Goal: Task Accomplishment & Management: Manage account settings

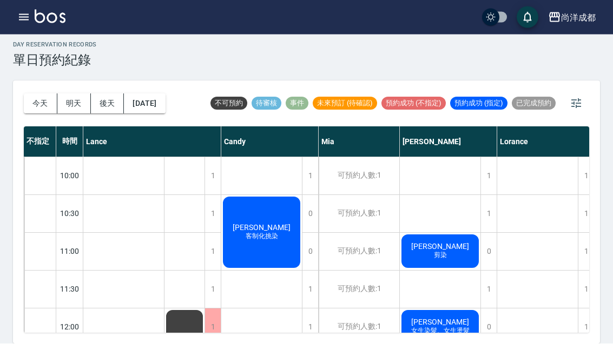
scroll to position [37, 0]
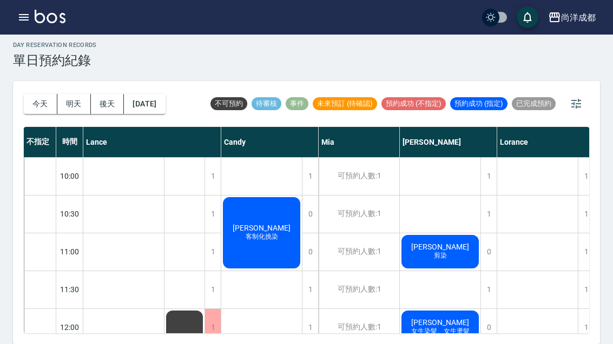
click at [38, 94] on button "今天" at bounding box center [41, 104] width 34 height 20
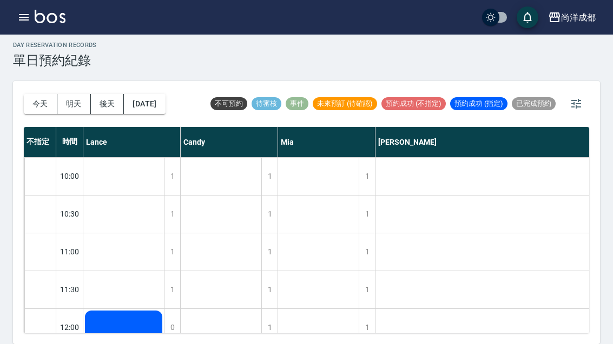
scroll to position [-3, -1]
click at [49, 94] on button "今天" at bounding box center [41, 104] width 34 height 20
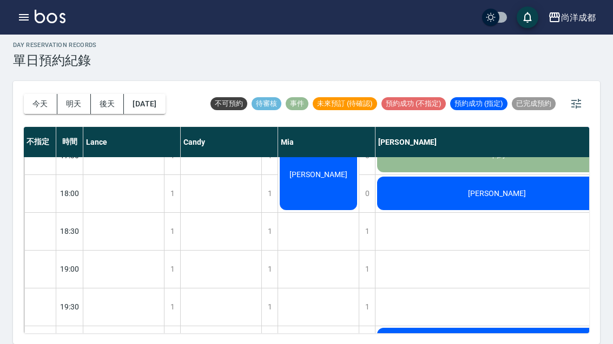
scroll to position [587, 0]
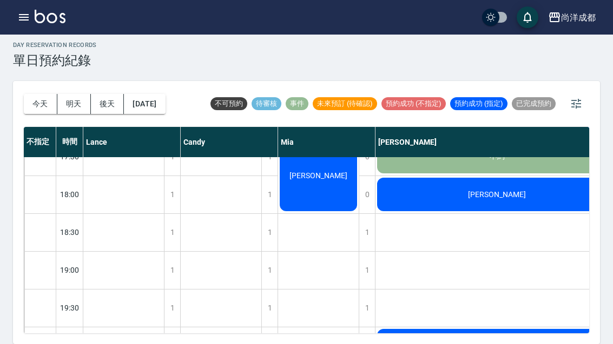
click at [36, 94] on button "今天" at bounding box center [41, 104] width 34 height 20
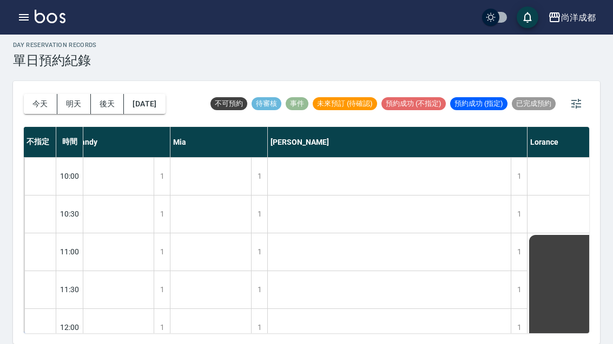
scroll to position [0, 105]
click at [82, 94] on button "明天" at bounding box center [74, 104] width 34 height 20
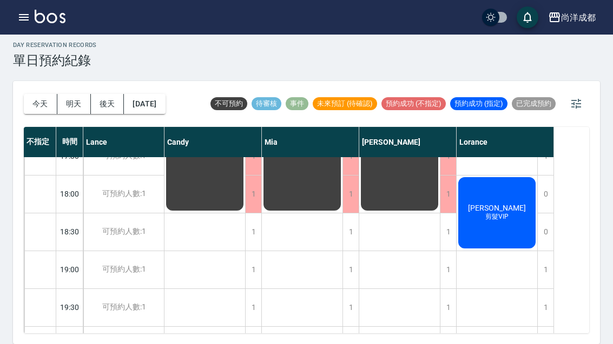
scroll to position [587, 0]
click at [39, 94] on button "今天" at bounding box center [41, 104] width 34 height 20
click at [38, 77] on div at bounding box center [306, 172] width 613 height 344
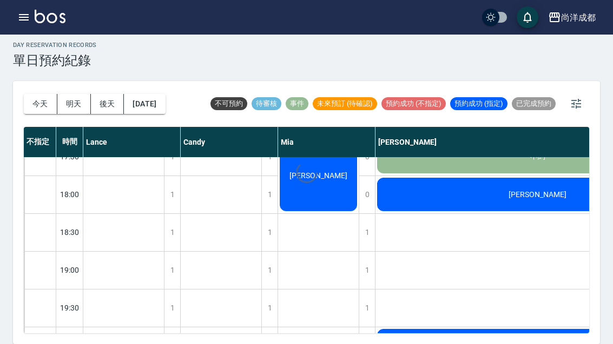
click at [36, 94] on button "今天" at bounding box center [41, 104] width 34 height 20
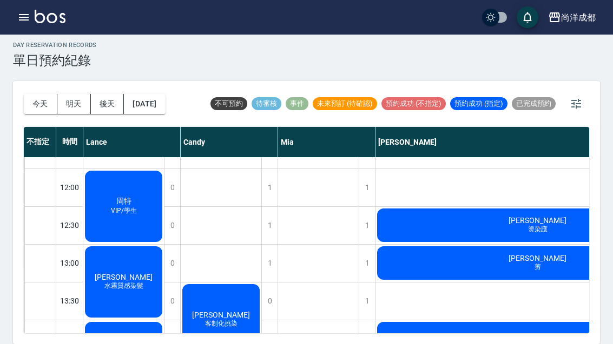
scroll to position [139, 0]
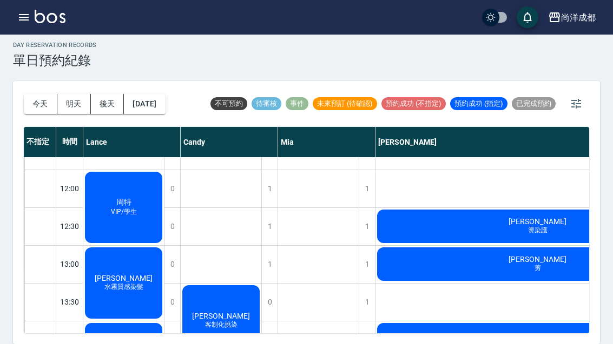
click at [41, 94] on button "今天" at bounding box center [41, 104] width 34 height 20
click at [66, 94] on button "明天" at bounding box center [74, 104] width 34 height 20
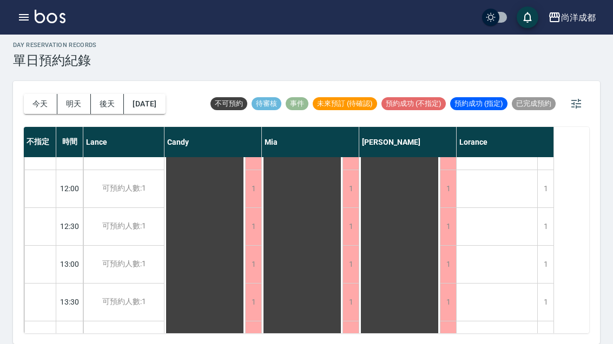
click at [97, 94] on button "後天" at bounding box center [108, 104] width 34 height 20
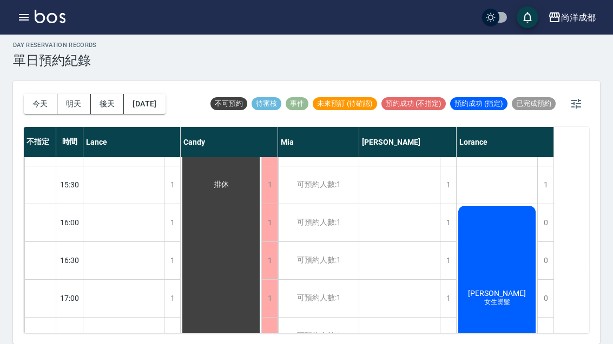
scroll to position [410, 0]
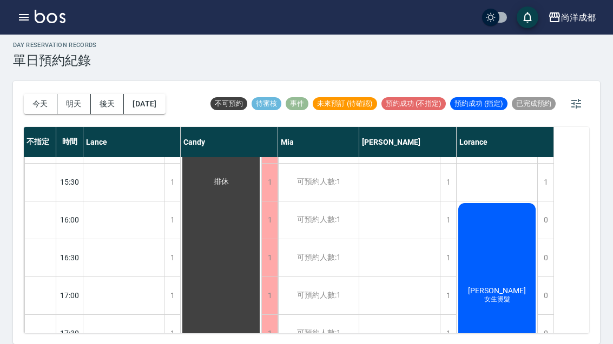
click at [67, 94] on button "明天" at bounding box center [74, 104] width 34 height 20
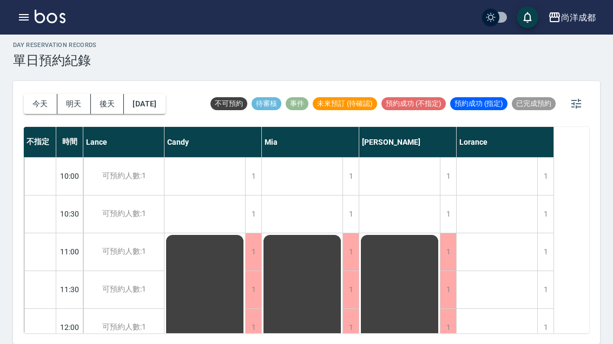
click at [110, 94] on button "後天" at bounding box center [108, 104] width 34 height 20
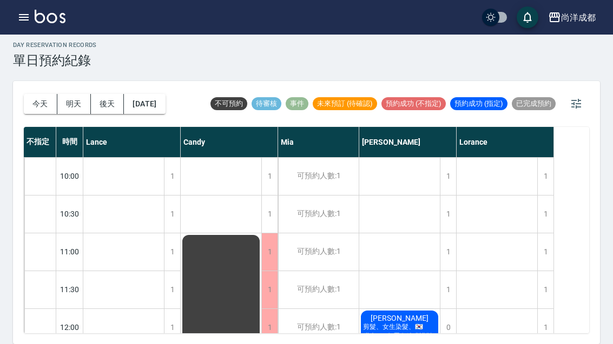
click at [151, 94] on button "[DATE]" at bounding box center [144, 104] width 41 height 20
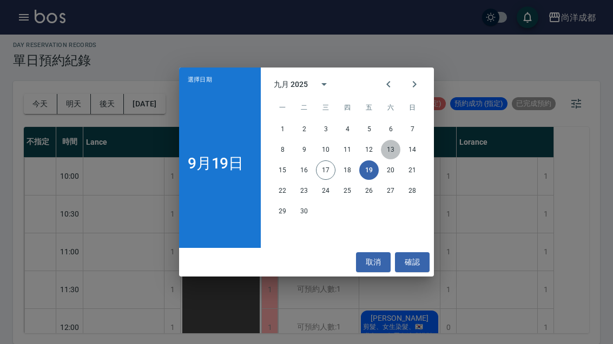
click at [389, 157] on button "13" at bounding box center [390, 149] width 19 height 19
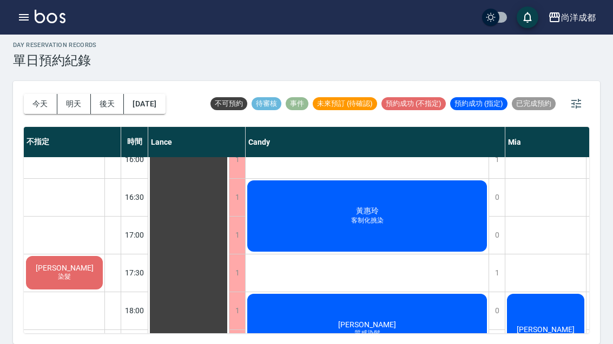
scroll to position [472, 0]
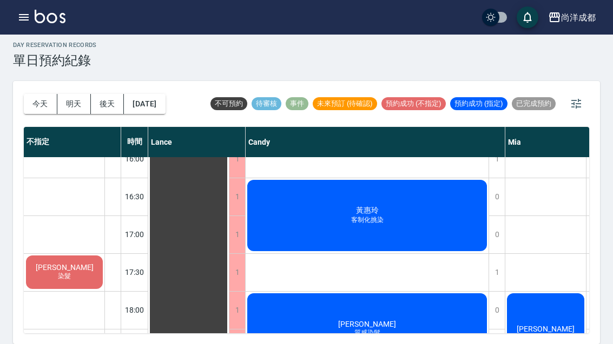
click at [156, 94] on button "2025/09/13" at bounding box center [144, 104] width 41 height 20
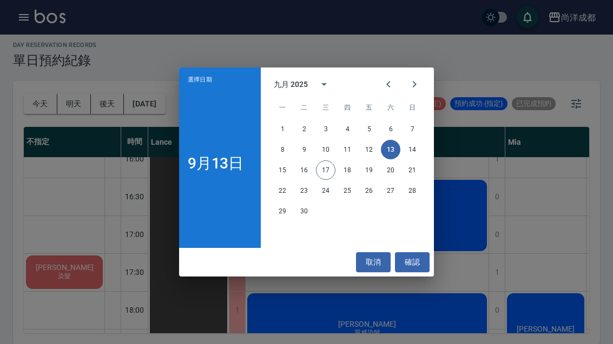
click at [389, 173] on button "20" at bounding box center [390, 170] width 19 height 19
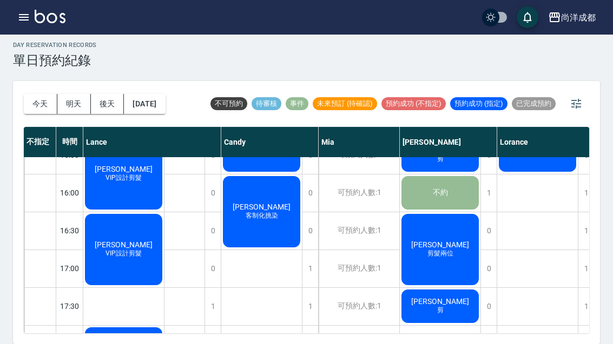
scroll to position [452, -9]
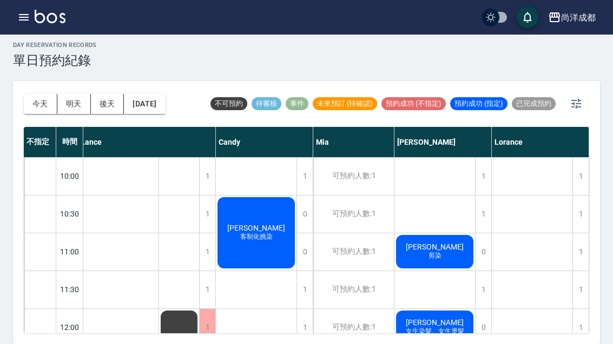
click at [161, 94] on button "2025/09/20" at bounding box center [144, 104] width 41 height 20
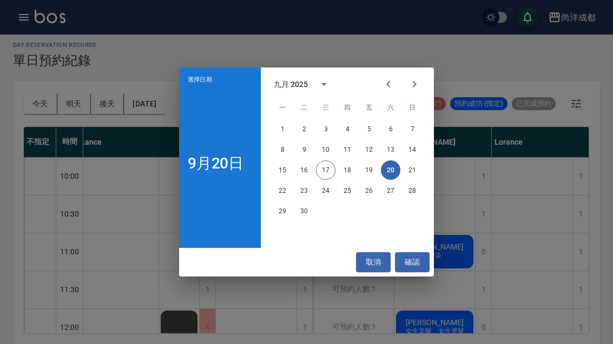
click at [413, 170] on button "21" at bounding box center [411, 170] width 19 height 19
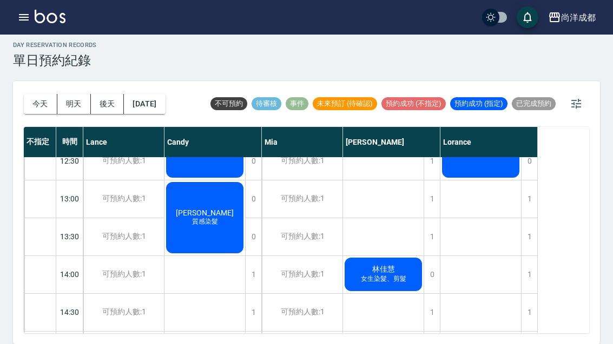
scroll to position [240, 0]
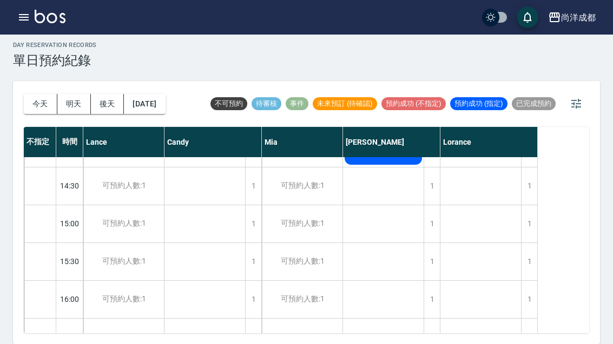
click at [144, 94] on button "2025/09/21" at bounding box center [144, 104] width 41 height 20
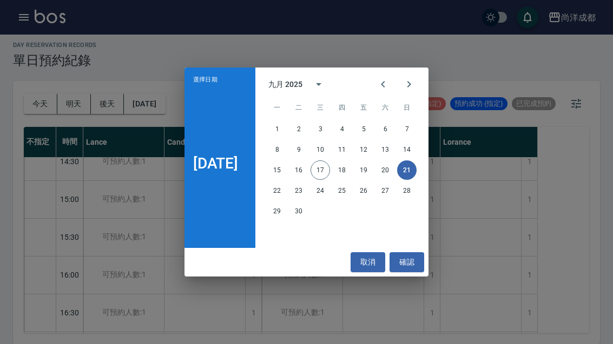
scroll to position [356, 0]
click at [274, 189] on button "22" at bounding box center [276, 190] width 19 height 19
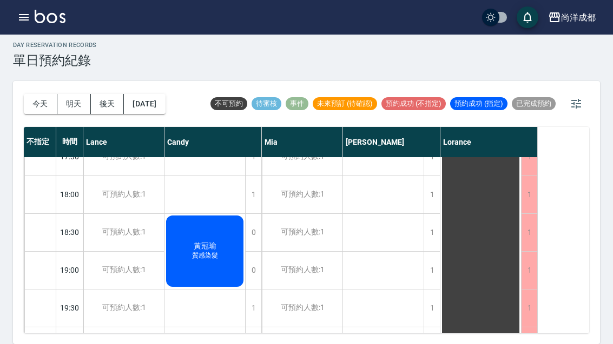
scroll to position [587, 0]
click at [151, 94] on button "2025/09/22" at bounding box center [144, 104] width 41 height 20
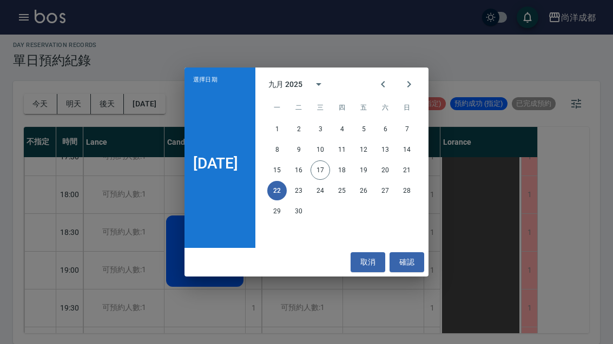
click at [566, 3] on div "選擇日期 9月22日 九月 2025 一 二 三 四 五 六 日 1 2 3 4 5 6 7 8 9 10 11 12 13 14 15 16 17 18 1…" at bounding box center [306, 172] width 613 height 344
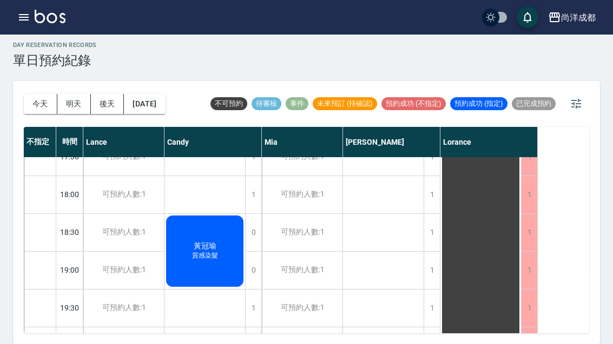
scroll to position [377, 0]
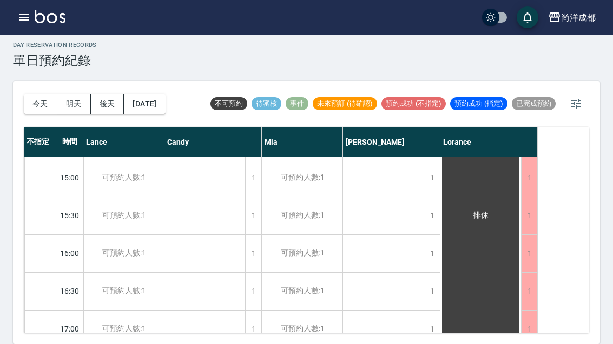
click at [38, 101] on button "今天" at bounding box center [41, 104] width 34 height 20
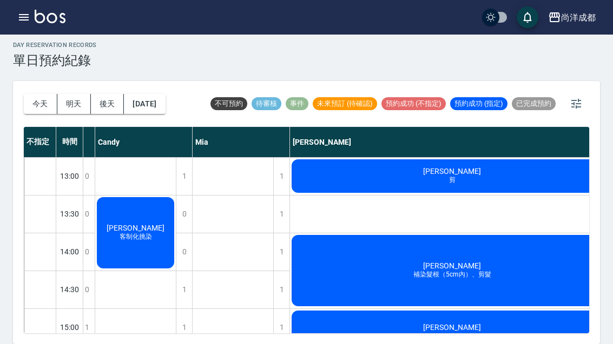
scroll to position [220, 96]
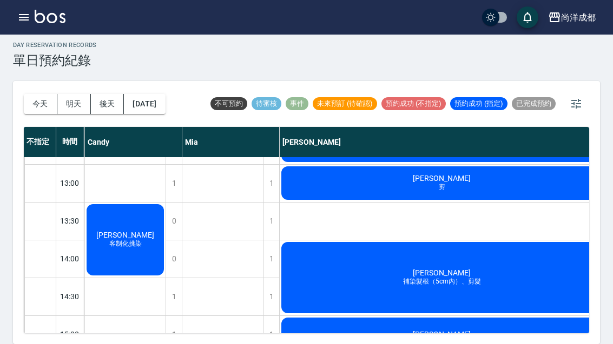
click at [36, 95] on button "今天" at bounding box center [41, 104] width 34 height 20
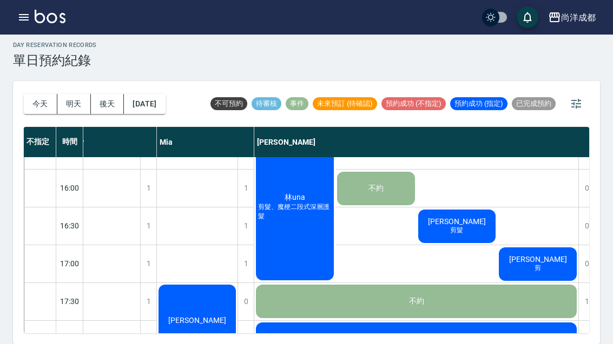
scroll to position [445, 121]
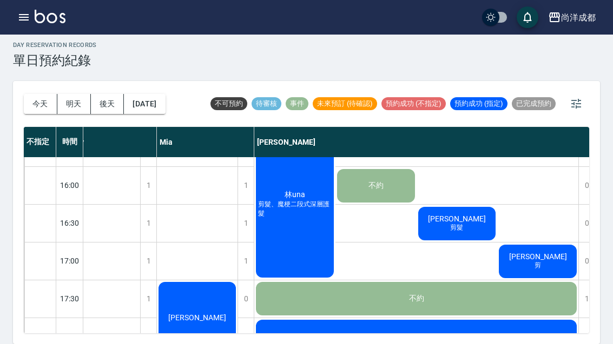
click at [304, 234] on div "林una 剪髮、魔梗二段式深層護髮" at bounding box center [294, 204] width 81 height 150
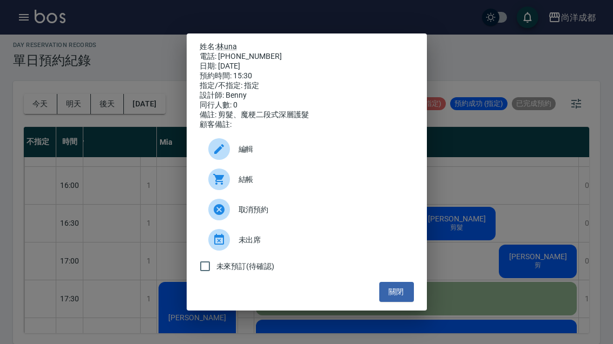
click at [402, 311] on div "姓名: 林una 電話: 0930885789 日期: 2025/09/17 預約時間: 15:30 指定/不指定: 指定 設計師: Benny 同行人數: …" at bounding box center [307, 172] width 240 height 277
click at [396, 298] on button "關閉" at bounding box center [396, 292] width 35 height 20
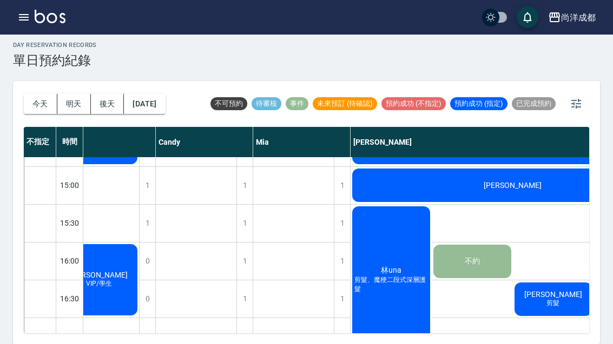
click at [45, 96] on button "今天" at bounding box center [41, 104] width 34 height 20
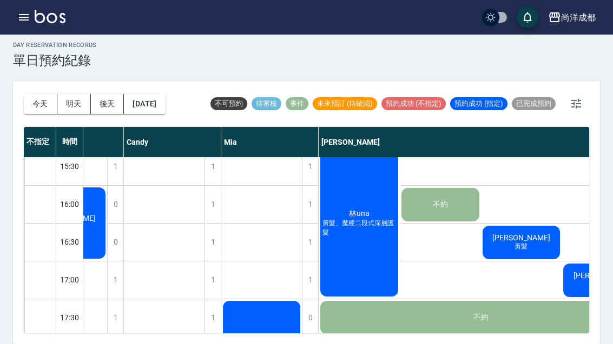
scroll to position [427, 61]
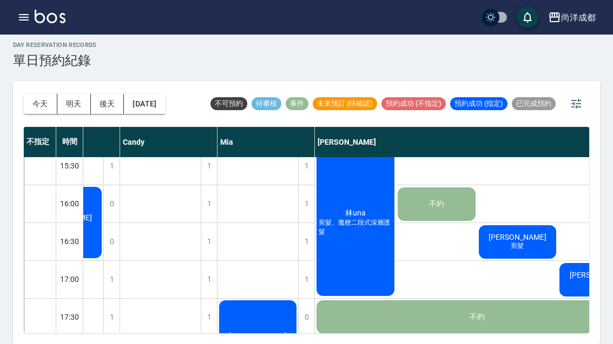
click at [107, 99] on button "後天" at bounding box center [108, 104] width 34 height 20
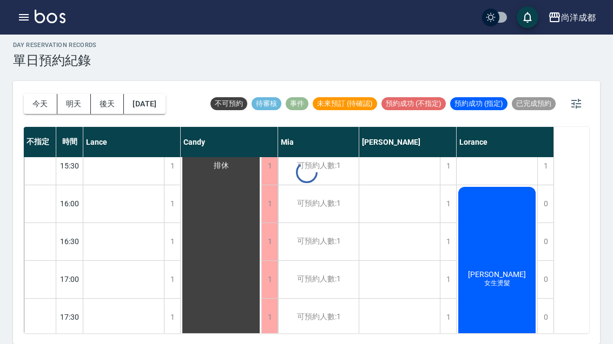
scroll to position [427, 0]
click at [43, 94] on button "今天" at bounding box center [41, 104] width 34 height 20
click at [42, 92] on div at bounding box center [306, 172] width 613 height 344
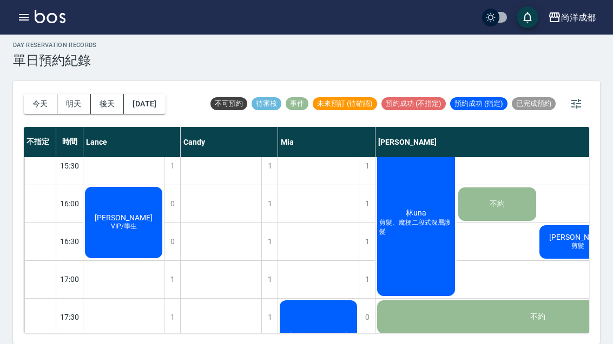
click at [30, 85] on div "[DATE] [DATE] [DATE] [DATE]" at bounding box center [95, 104] width 142 height 46
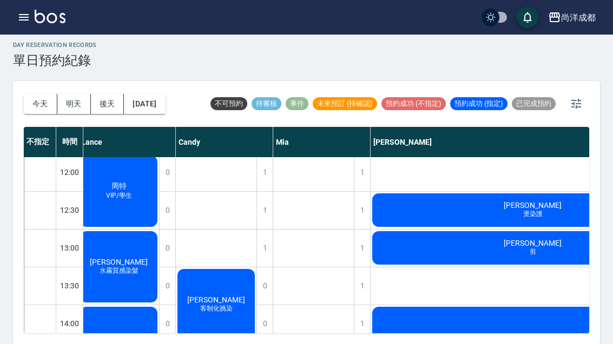
scroll to position [155, 6]
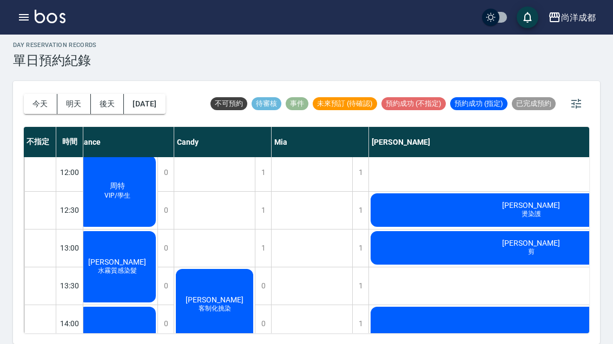
click at [531, 242] on span "[PERSON_NAME]" at bounding box center [531, 243] width 62 height 9
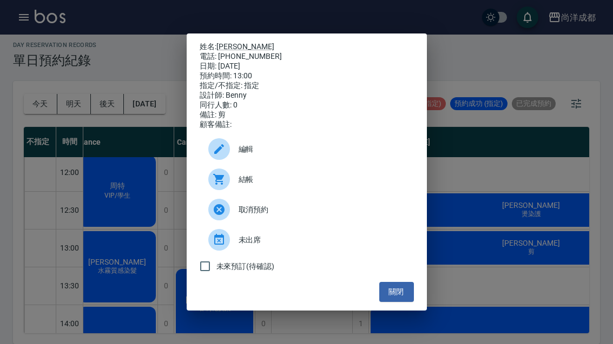
click at [399, 302] on button "關閉" at bounding box center [396, 292] width 35 height 20
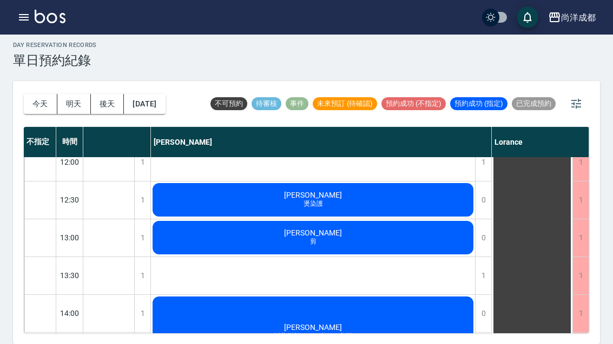
scroll to position [165, 224]
click at [358, 194] on div "曾稚婷 燙染護" at bounding box center [313, 200] width 324 height 37
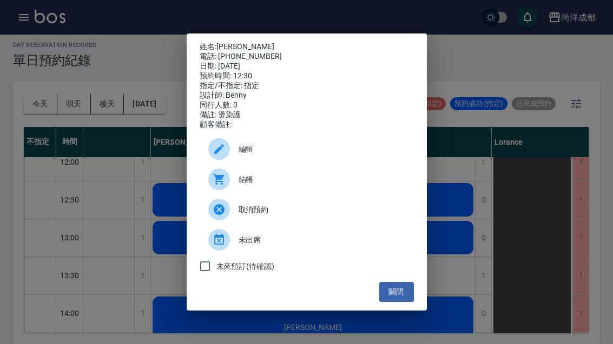
click at [449, 171] on div "姓名: 曾稚婷 電話: 0918815181 日期: 2025/09/17 預約時間: 12:30 指定/不指定: 指定 設計師: Benny 同行人數: 0…" at bounding box center [306, 172] width 613 height 344
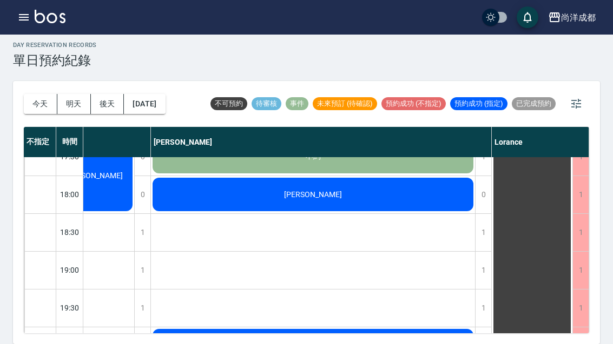
scroll to position [587, 224]
click at [24, 96] on button "今天" at bounding box center [41, 104] width 34 height 20
click at [43, 101] on button "今天" at bounding box center [41, 104] width 34 height 20
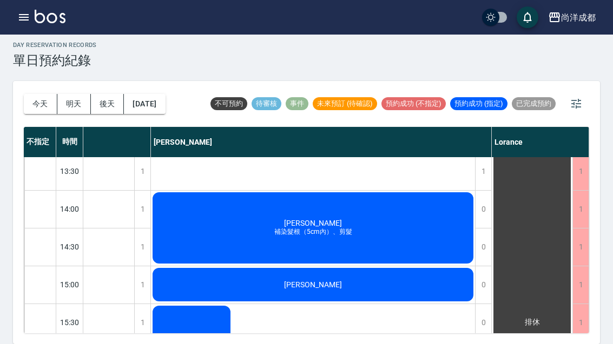
scroll to position [283, 217]
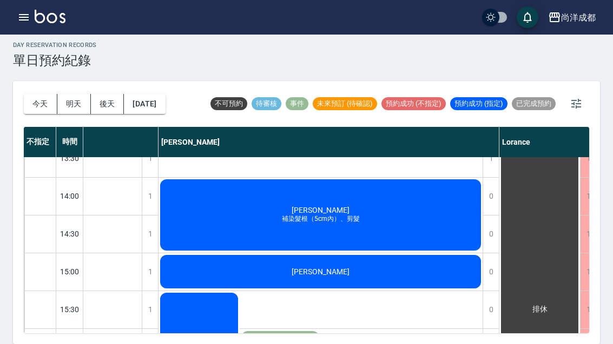
click at [36, 98] on button "今天" at bounding box center [41, 104] width 34 height 20
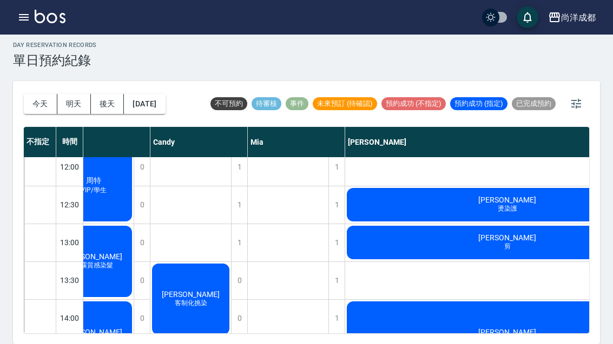
scroll to position [157, 37]
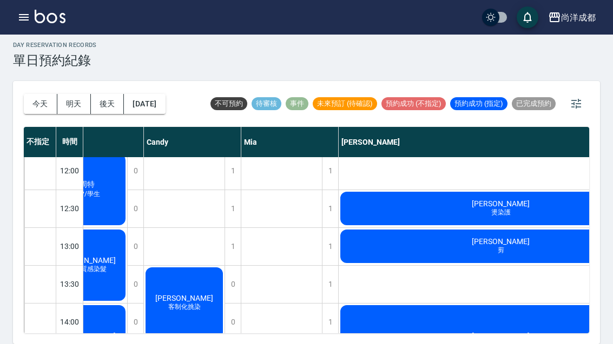
click at [532, 207] on div "曾稚婷 燙染護" at bounding box center [501, 208] width 324 height 37
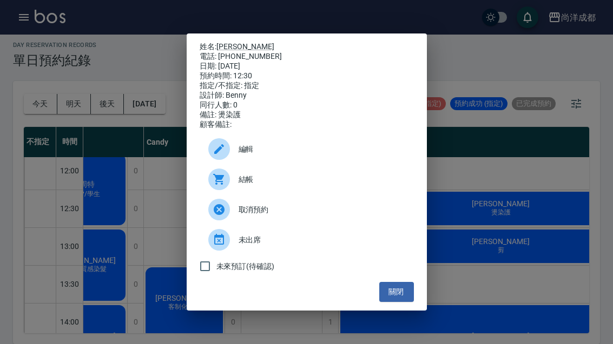
click at [387, 278] on div "未來預訂(待確認)" at bounding box center [307, 266] width 214 height 23
click at [403, 302] on button "關閉" at bounding box center [396, 292] width 35 height 20
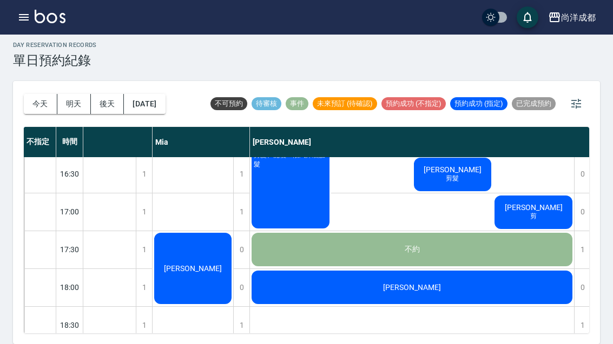
scroll to position [377, 125]
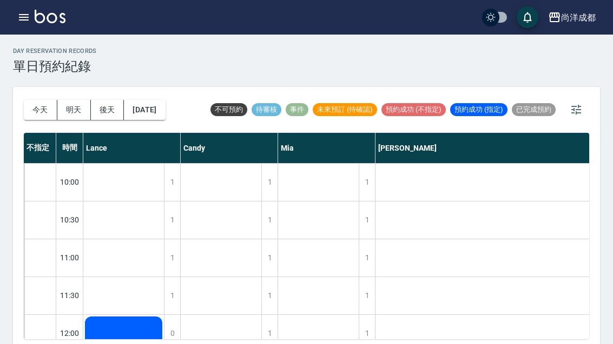
click at [36, 102] on button "今天" at bounding box center [41, 110] width 34 height 20
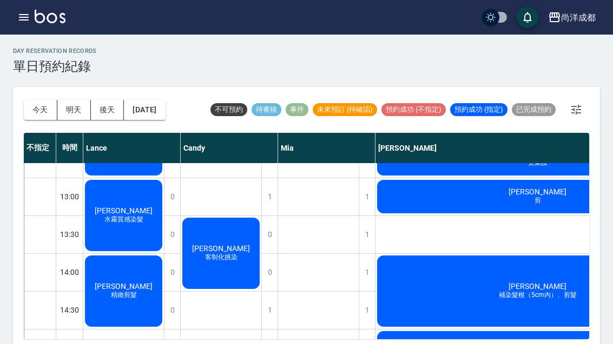
scroll to position [213, 0]
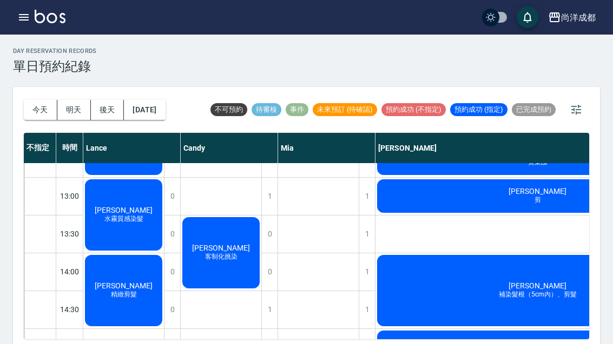
click at [215, 261] on span "客制化挑染" at bounding box center [221, 257] width 37 height 9
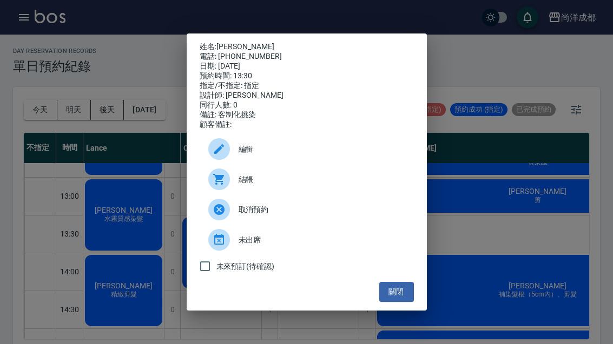
click at [223, 245] on icon at bounding box center [219, 239] width 10 height 11
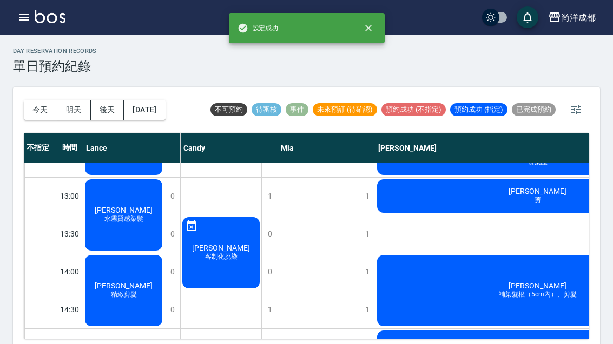
click at [214, 269] on div "[PERSON_NAME] 客制化挑染" at bounding box center [221, 253] width 81 height 75
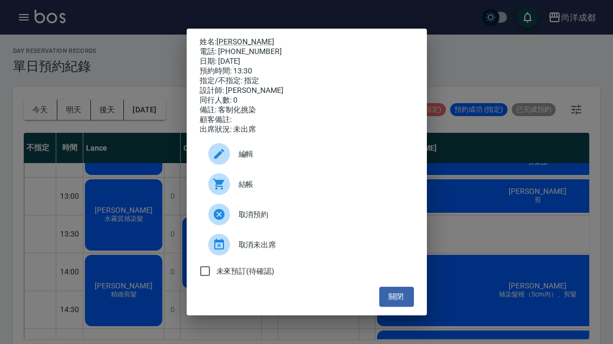
click at [396, 306] on button "關閉" at bounding box center [396, 297] width 35 height 20
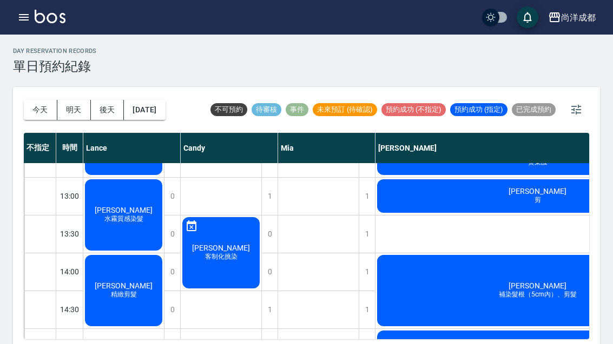
click at [209, 249] on span "[PERSON_NAME]" at bounding box center [221, 248] width 62 height 9
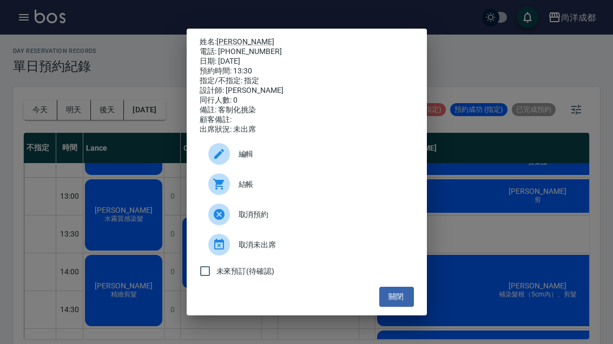
click at [393, 302] on button "關閉" at bounding box center [396, 297] width 35 height 20
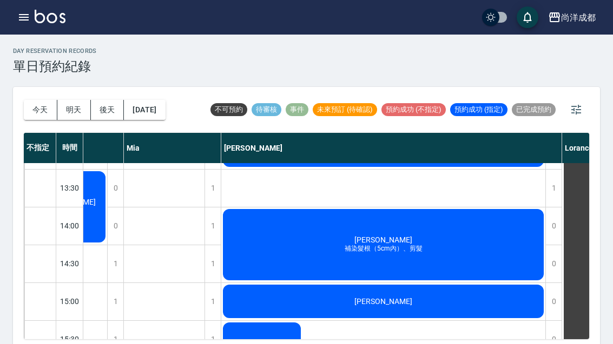
scroll to position [261, 154]
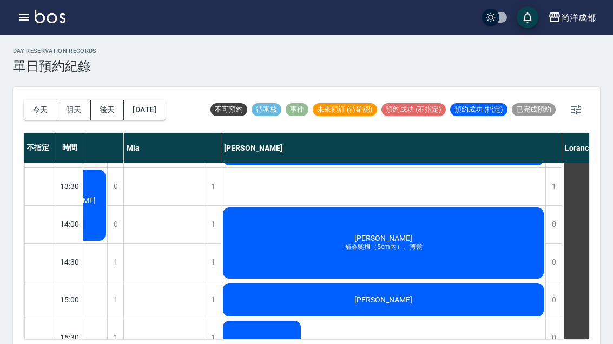
click at [455, 253] on div "[PERSON_NAME] 補染髮根（5cm內）、剪髮" at bounding box center [383, 243] width 324 height 75
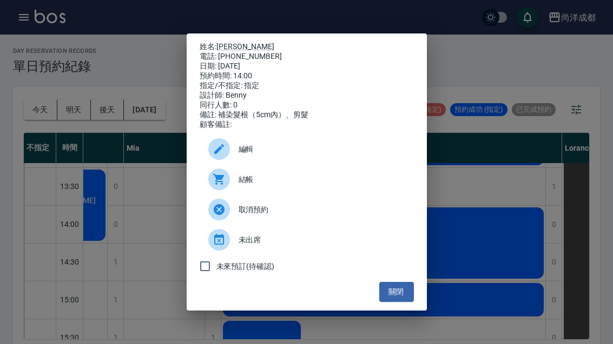
click at [486, 216] on div "姓名: [PERSON_NAME] 電話: [PHONE_NUMBER] 日期: [DATE] 預約時間: 14:00 指定/不指定: 指定 設計師: [PE…" at bounding box center [306, 172] width 613 height 344
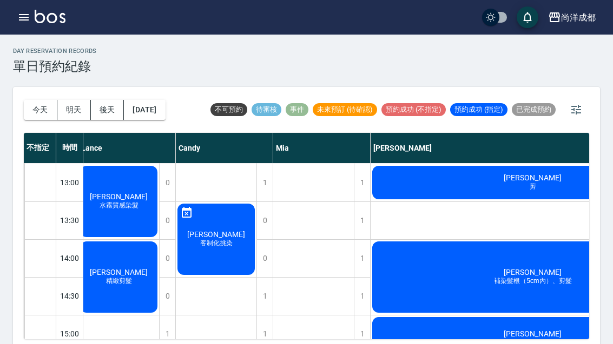
scroll to position [228, 6]
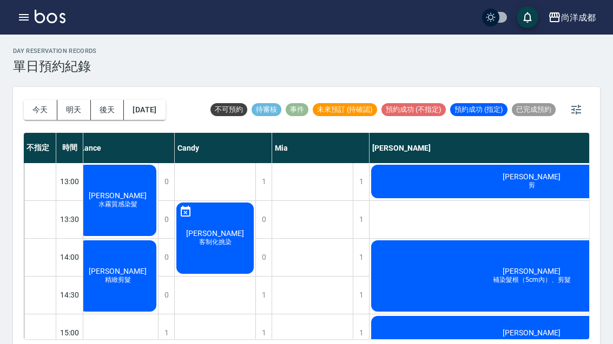
click at [226, 249] on div "[PERSON_NAME] 客制化挑染" at bounding box center [215, 238] width 81 height 75
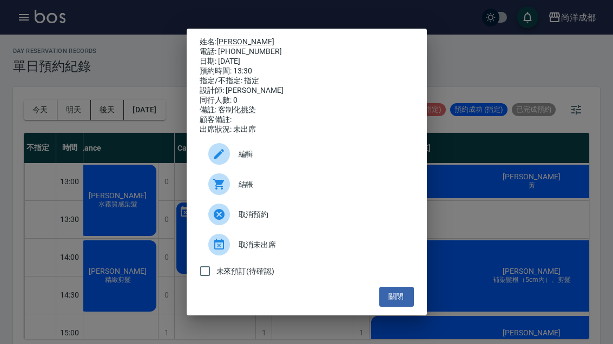
click at [533, 162] on div "姓名: [PERSON_NAME] 電話: [PHONE_NUMBER] 日期: [DATE] 預約時間: 13:30 指定/不指定: 指定 設計師: [PE…" at bounding box center [306, 172] width 613 height 344
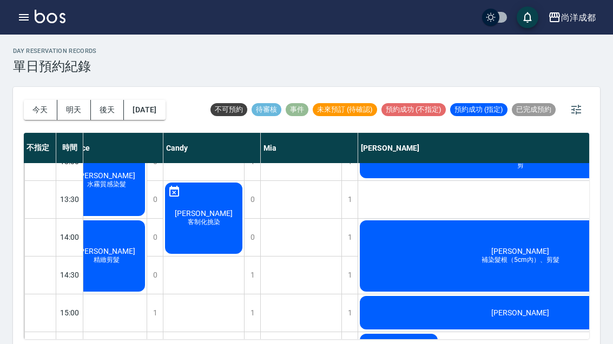
scroll to position [248, 17]
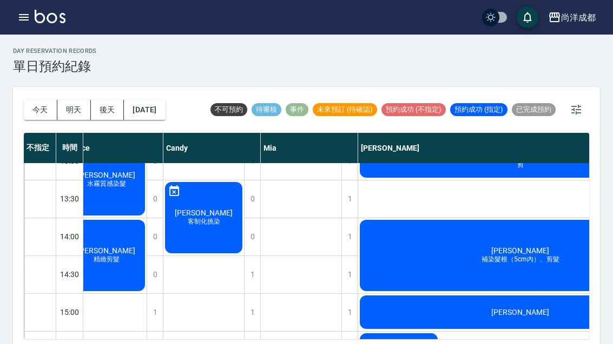
click at [115, 276] on div "[PERSON_NAME] 精緻剪髮" at bounding box center [106, 255] width 81 height 75
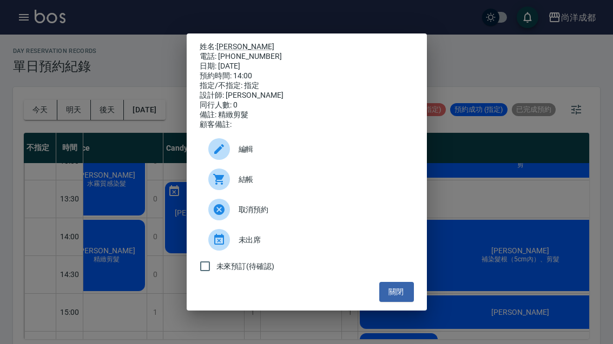
click at [403, 302] on button "關閉" at bounding box center [396, 292] width 35 height 20
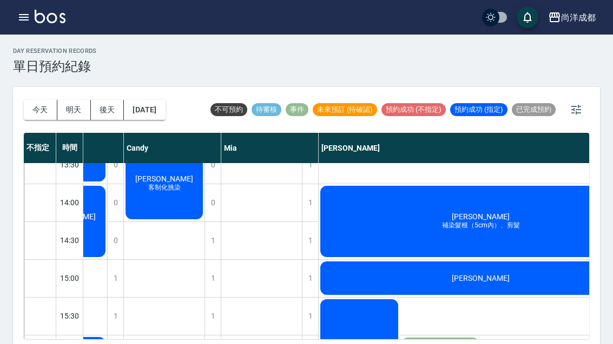
scroll to position [308, 44]
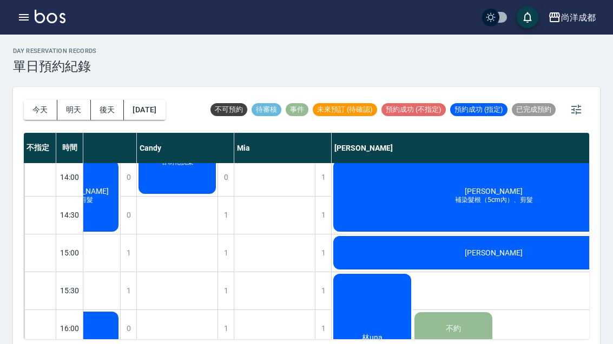
click at [462, 208] on div "[PERSON_NAME] 補染髮根（5cm內）、剪髮" at bounding box center [494, 196] width 324 height 75
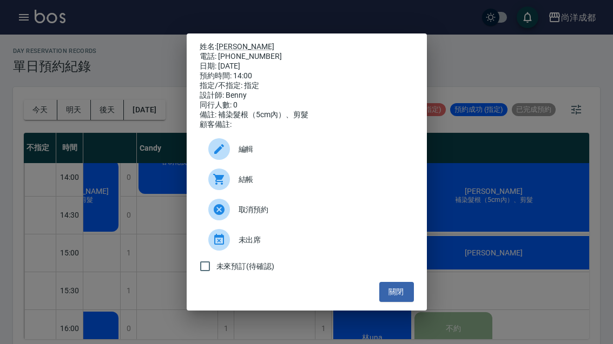
click at [404, 300] on button "關閉" at bounding box center [396, 292] width 35 height 20
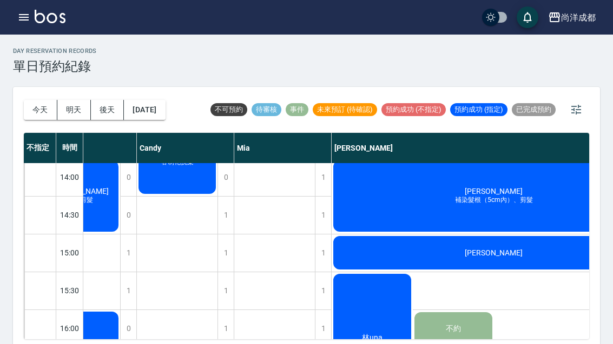
click at [487, 261] on div "[PERSON_NAME]" at bounding box center [494, 253] width 324 height 37
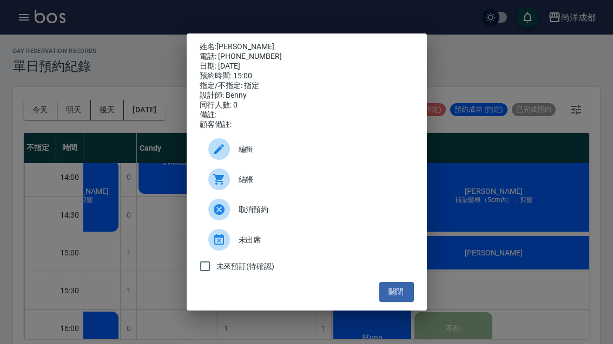
click at [407, 278] on div "未來預訂(待確認)" at bounding box center [307, 266] width 214 height 23
click at [399, 294] on button "關閉" at bounding box center [396, 292] width 35 height 20
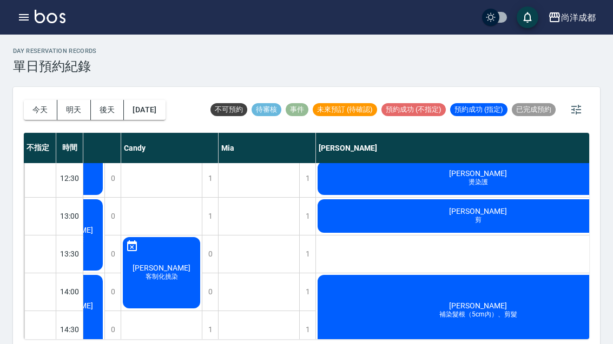
scroll to position [193, 61]
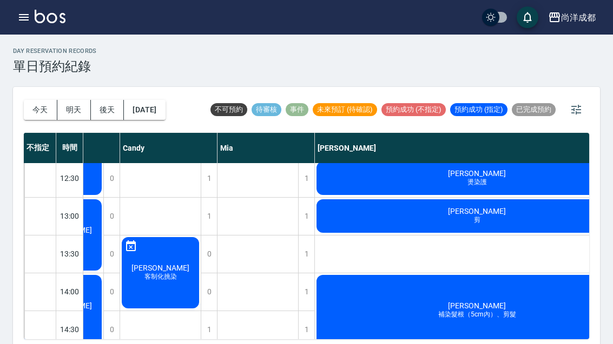
click at [516, 217] on div "[PERSON_NAME]" at bounding box center [477, 216] width 324 height 37
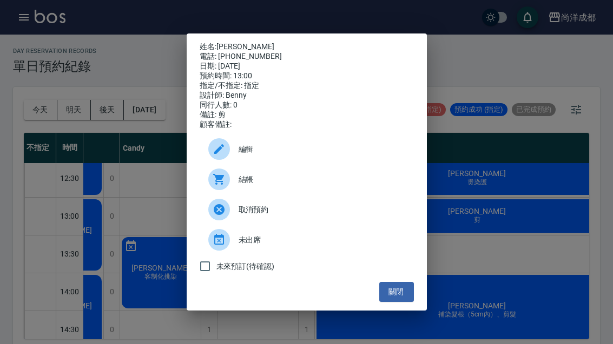
click at [509, 223] on div "姓名: [PERSON_NAME] 電話: [PHONE_NUMBER] 日期: [DATE] 預約時間: 13:00 指定/不指定: 指定 設計師: [PE…" at bounding box center [306, 172] width 613 height 344
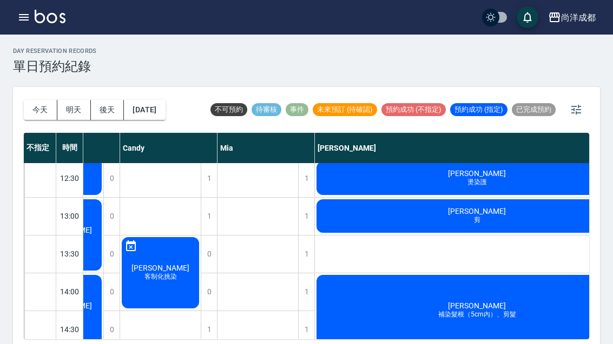
click at [486, 227] on div "[PERSON_NAME]" at bounding box center [477, 216] width 324 height 37
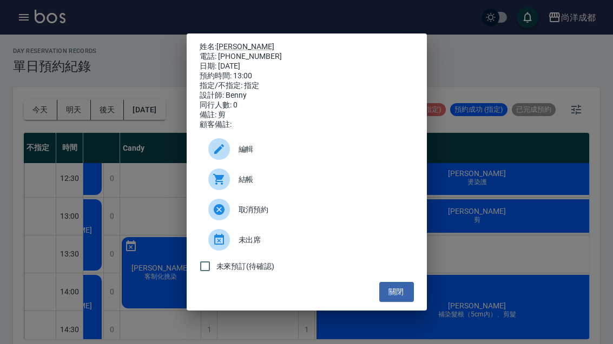
click at [405, 278] on div "未來預訂(待確認)" at bounding box center [307, 266] width 214 height 23
click at [401, 301] on button "關閉" at bounding box center [396, 292] width 35 height 20
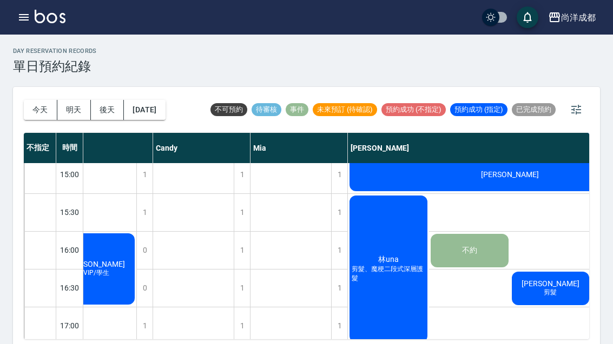
scroll to position [393, 24]
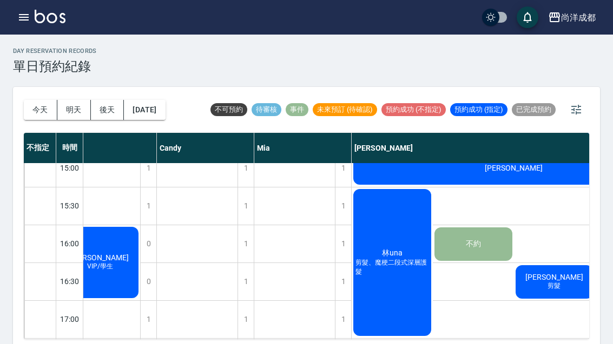
click at [420, 273] on span "剪髮、魔梗二段式深層護髮" at bounding box center [392, 268] width 78 height 18
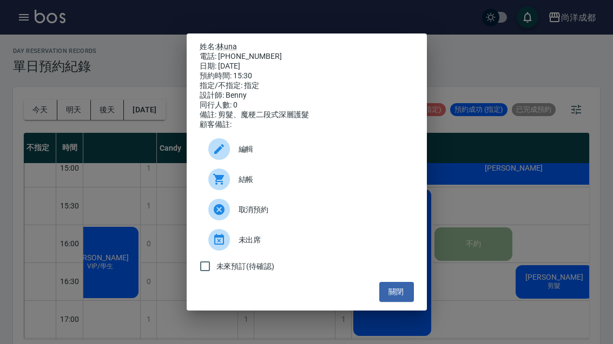
click at [403, 298] on button "關閉" at bounding box center [396, 292] width 35 height 20
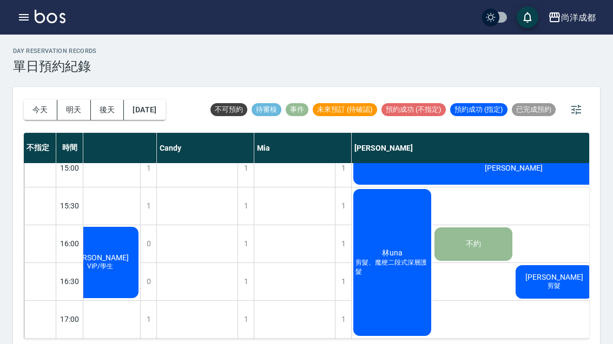
click at [542, 287] on div "[PERSON_NAME] 剪髮" at bounding box center [554, 282] width 81 height 37
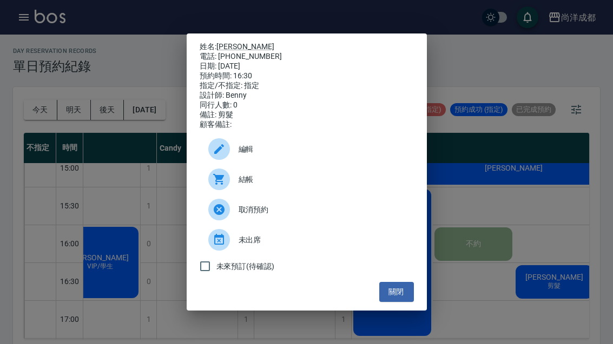
click at [399, 297] on button "關閉" at bounding box center [396, 292] width 35 height 20
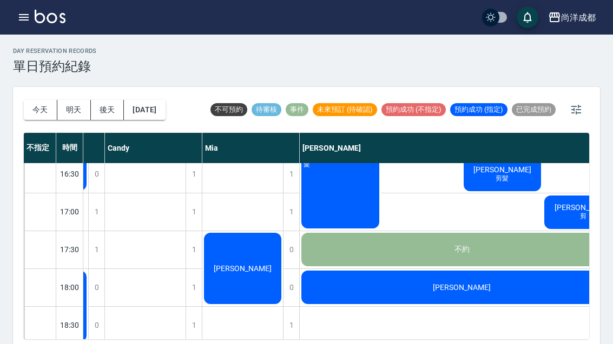
scroll to position [500, 75]
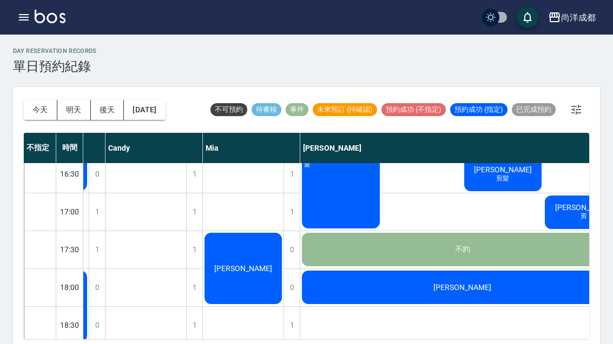
click at [463, 291] on span "[PERSON_NAME]" at bounding box center [462, 287] width 62 height 9
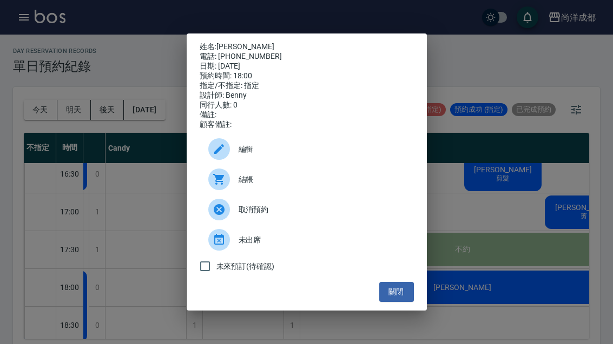
click at [461, 282] on div "姓名: [PERSON_NAME] 電話: [PHONE_NUMBER] 日期: [DATE] 預約時間: 18:00 指定/不指定: 指定 設計師: [PE…" at bounding box center [306, 172] width 613 height 344
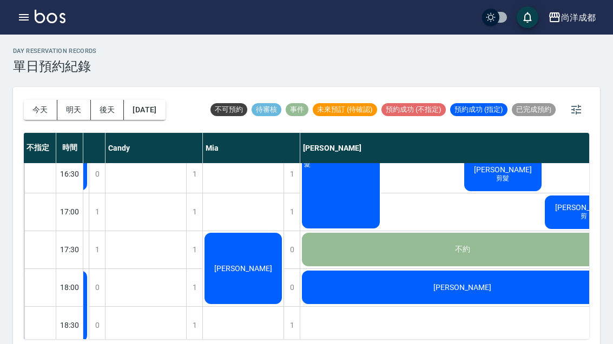
click at [441, 284] on div "[PERSON_NAME]" at bounding box center [462, 287] width 324 height 37
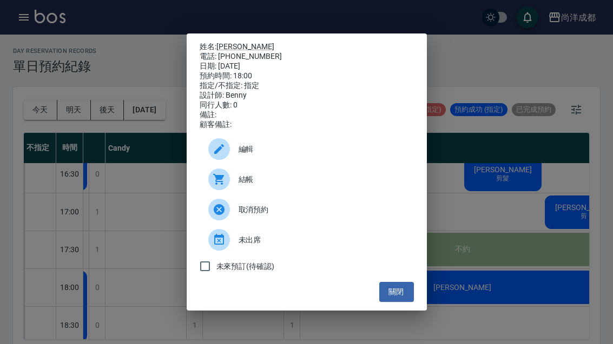
click at [391, 297] on button "關閉" at bounding box center [396, 292] width 35 height 20
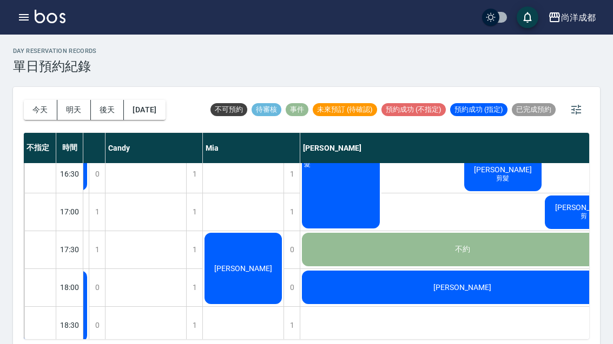
click at [362, 210] on div "林una 剪髮、魔梗二段式深層護髮" at bounding box center [340, 155] width 81 height 150
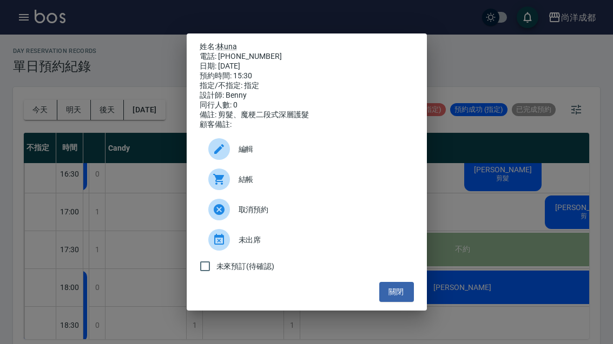
click at [399, 298] on button "關閉" at bounding box center [396, 292] width 35 height 20
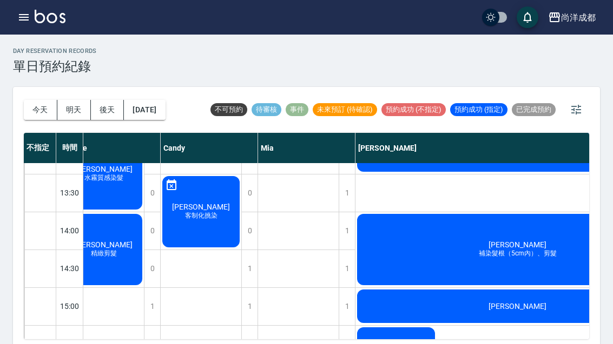
scroll to position [254, 19]
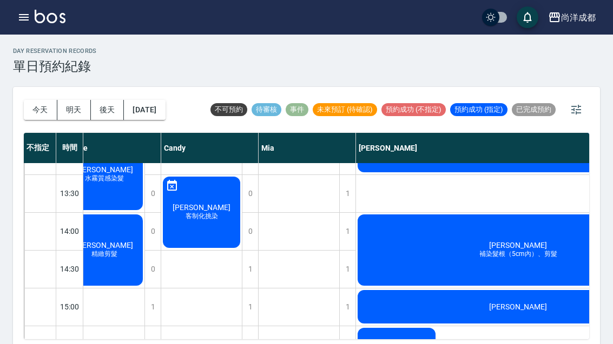
click at [214, 215] on span "客制化挑染" at bounding box center [201, 216] width 37 height 9
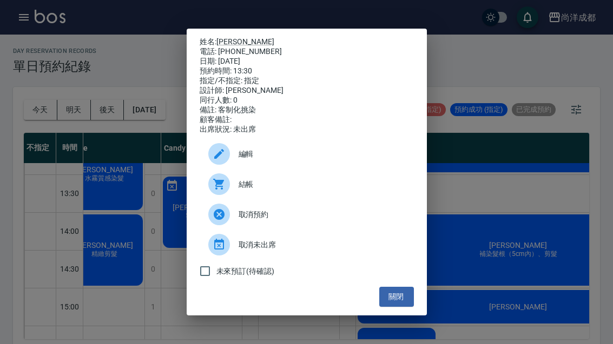
click at [403, 307] on button "關閉" at bounding box center [396, 297] width 35 height 20
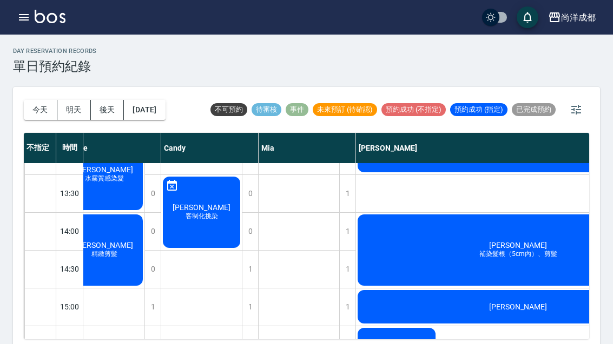
click at [611, 32] on div "尚洋成都 登出" at bounding box center [306, 17] width 613 height 35
click at [225, 213] on div "[PERSON_NAME] 客制化挑染" at bounding box center [201, 212] width 81 height 75
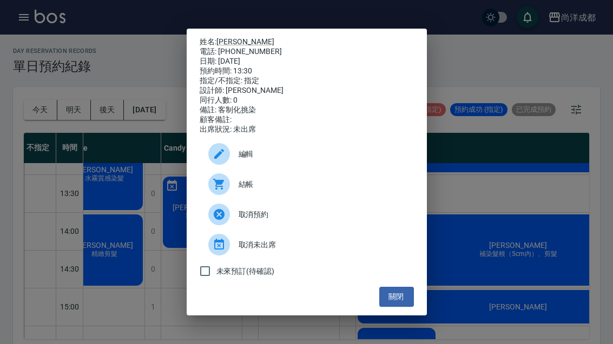
click at [405, 301] on button "關閉" at bounding box center [396, 297] width 35 height 20
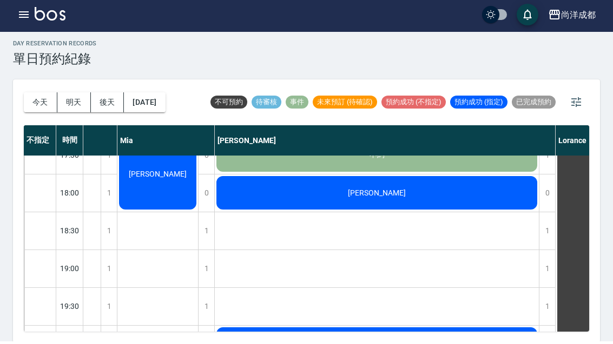
scroll to position [3, 0]
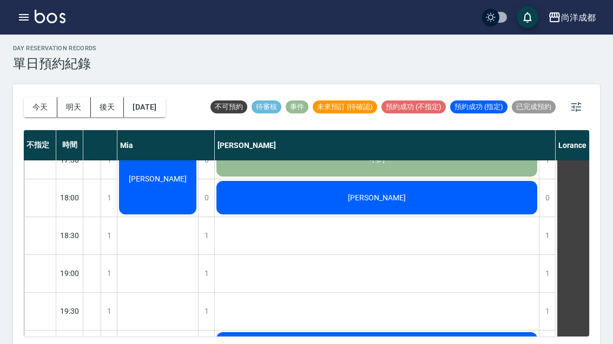
click at [67, 108] on button "明天" at bounding box center [74, 107] width 34 height 20
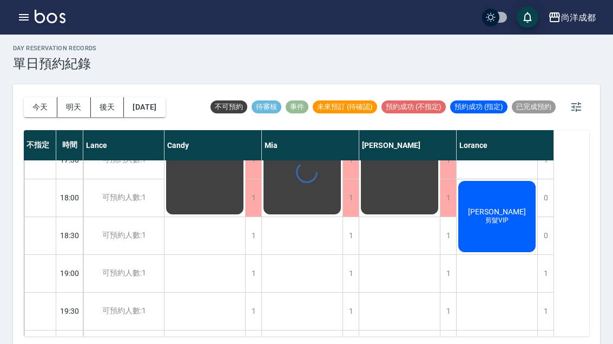
scroll to position [587, 0]
click at [94, 105] on button "後天" at bounding box center [108, 107] width 34 height 20
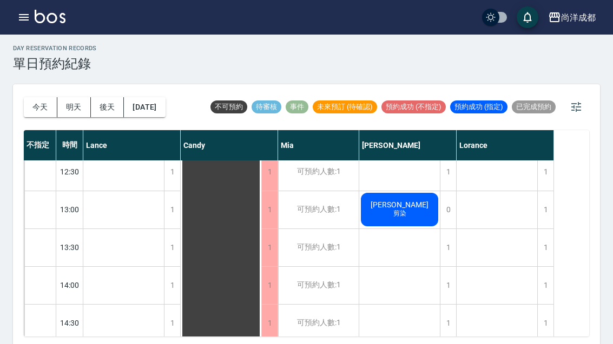
scroll to position [196, 0]
click at [443, 283] on div "1" at bounding box center [448, 286] width 16 height 37
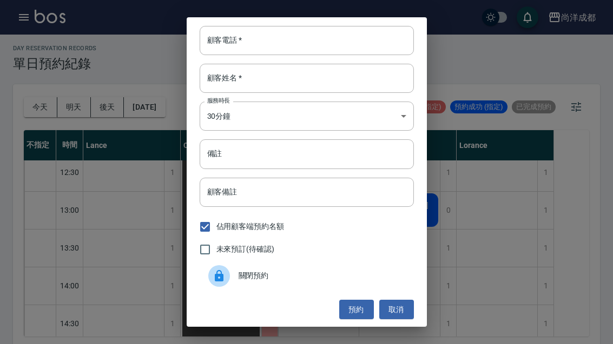
click at [300, 55] on input "顧客電話   *" at bounding box center [307, 40] width 214 height 29
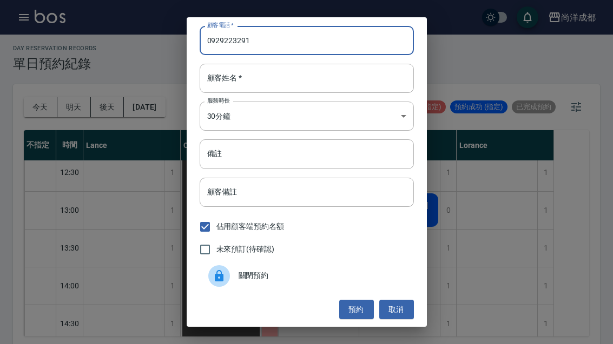
type input "0929223291"
click at [350, 93] on input "顧客姓名   *" at bounding box center [307, 78] width 214 height 29
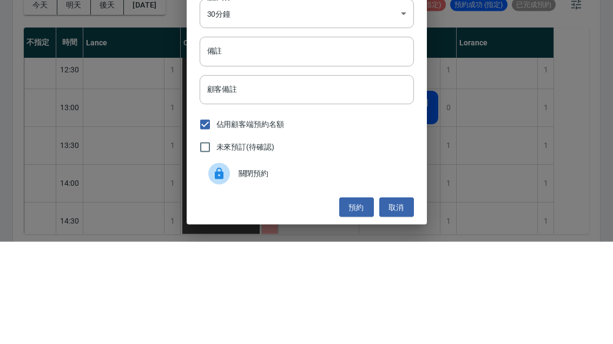
type input "葉"
click at [312, 140] on input "備註" at bounding box center [307, 154] width 214 height 29
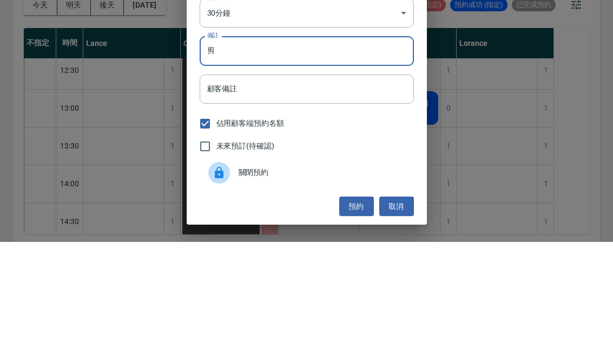
scroll to position [1, 0]
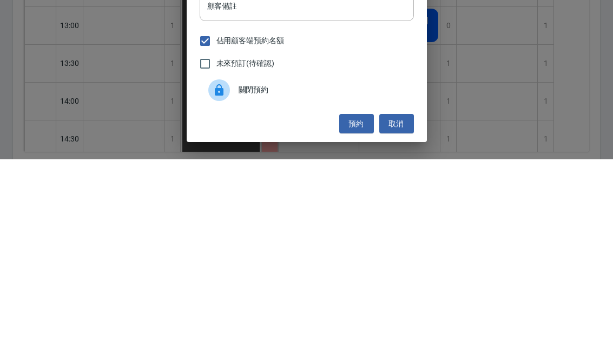
type input "剪"
click at [355, 299] on button "預約" at bounding box center [356, 309] width 35 height 20
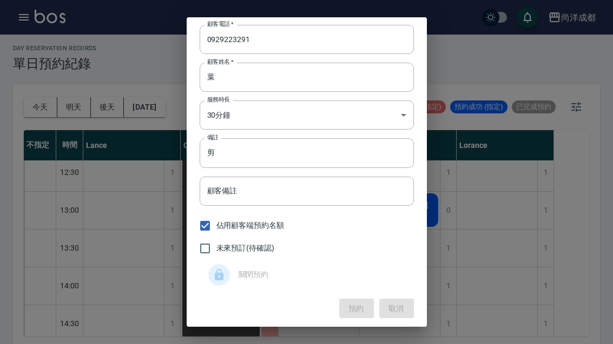
scroll to position [0, 0]
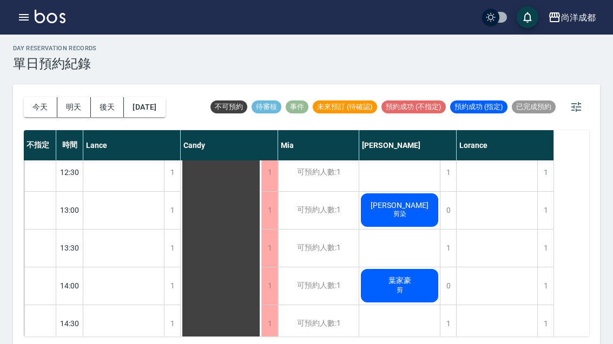
click at [26, 111] on button "今天" at bounding box center [41, 107] width 34 height 20
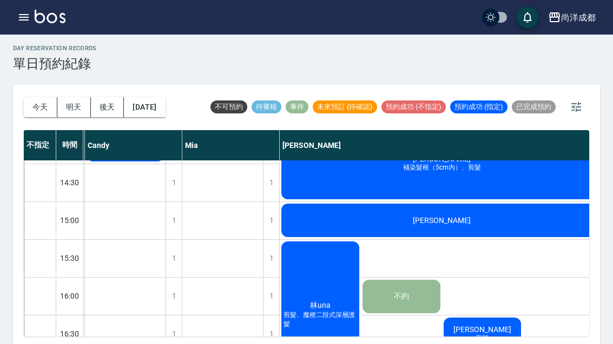
scroll to position [338, 96]
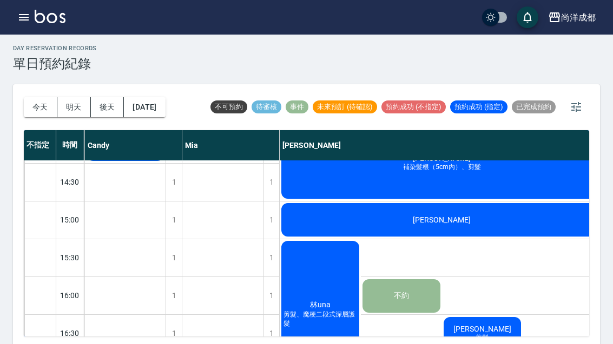
click at [387, 224] on div "[PERSON_NAME]" at bounding box center [442, 220] width 324 height 37
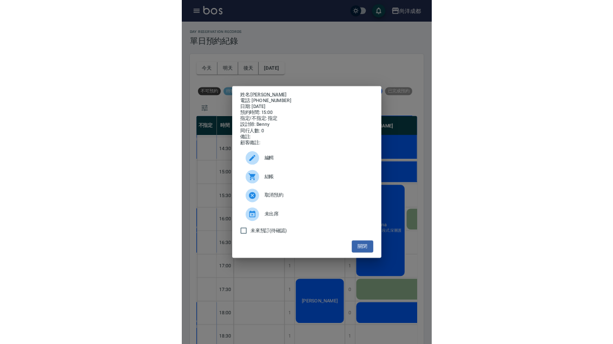
scroll to position [3, 0]
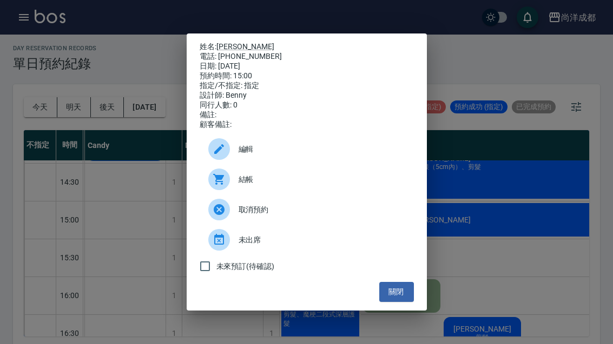
click at [400, 302] on button "關閉" at bounding box center [396, 292] width 35 height 20
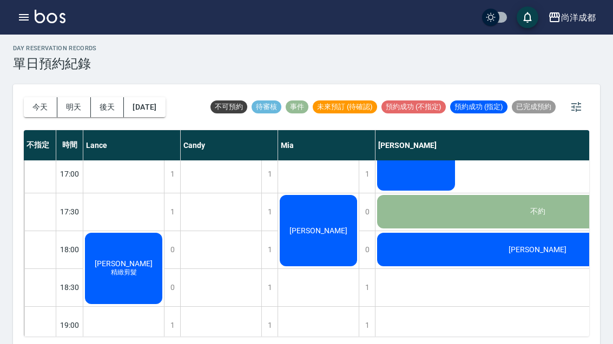
scroll to position [535, 0]
click at [114, 109] on button "後天" at bounding box center [108, 107] width 34 height 20
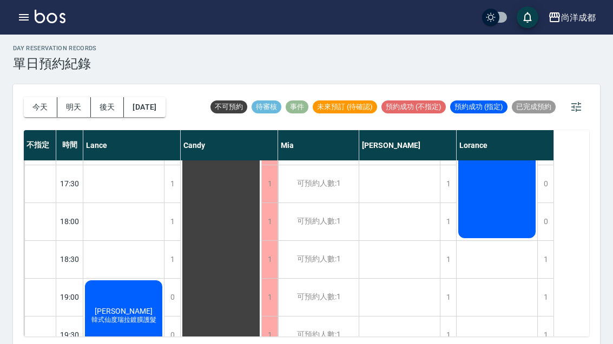
scroll to position [562, 0]
click at [37, 107] on button "今天" at bounding box center [41, 107] width 34 height 20
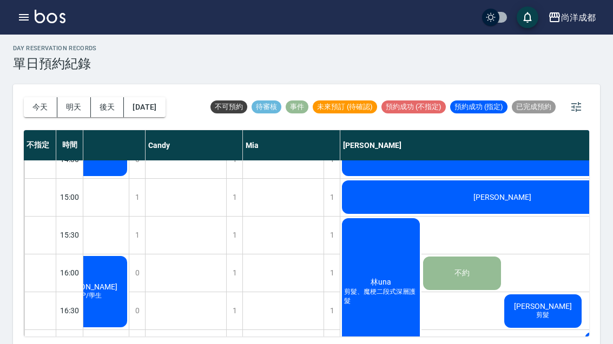
scroll to position [362, 49]
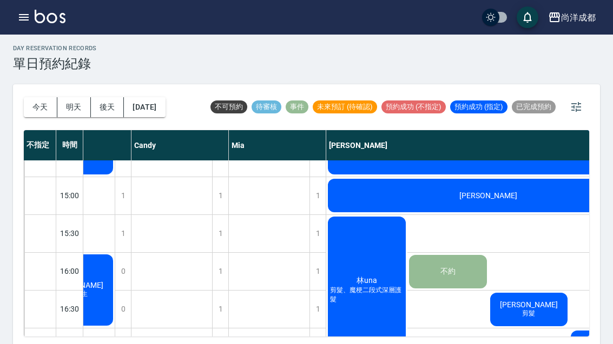
click at [377, 344] on div "林una 剪髮、魔梗二段式深層護髮" at bounding box center [366, 290] width 81 height 150
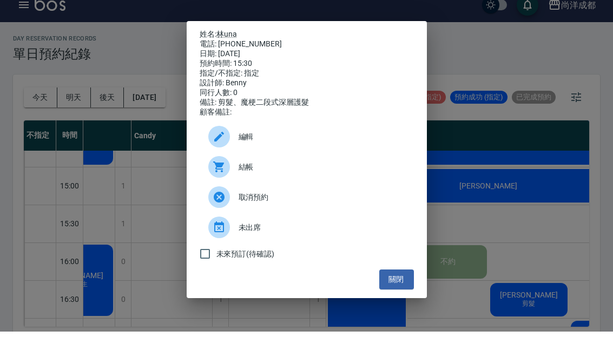
scroll to position [15, 0]
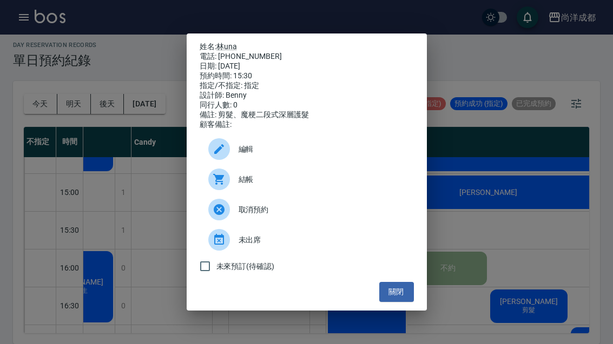
click at [398, 294] on button "關閉" at bounding box center [396, 292] width 35 height 20
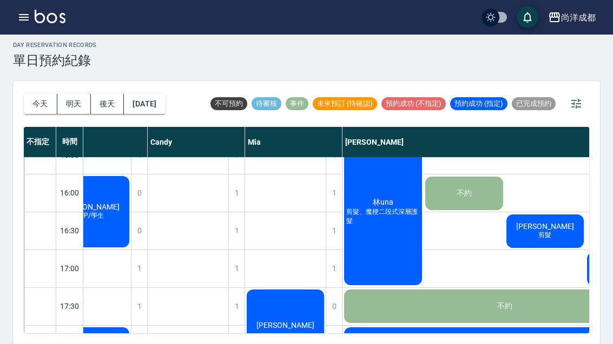
scroll to position [436, 35]
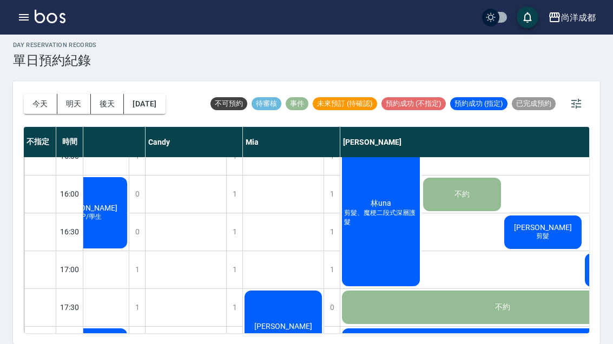
click at [420, 260] on div "林una 剪髮、魔梗二段式深層護髮" at bounding box center [380, 213] width 81 height 150
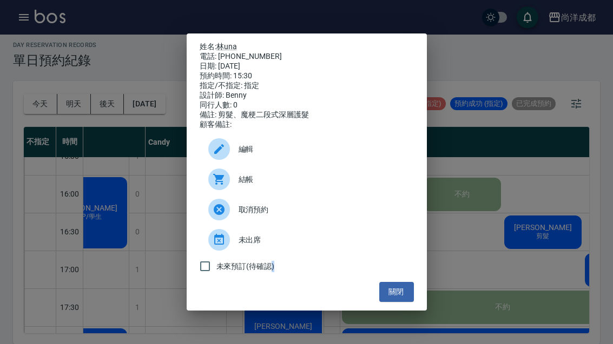
click at [402, 302] on button "關閉" at bounding box center [396, 292] width 35 height 20
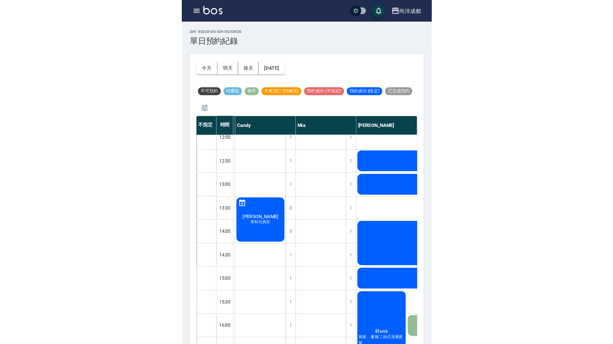
scroll to position [15, 0]
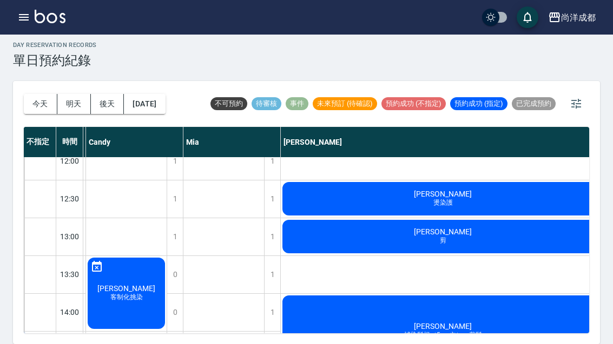
click at [114, 103] on button "後天" at bounding box center [108, 104] width 34 height 20
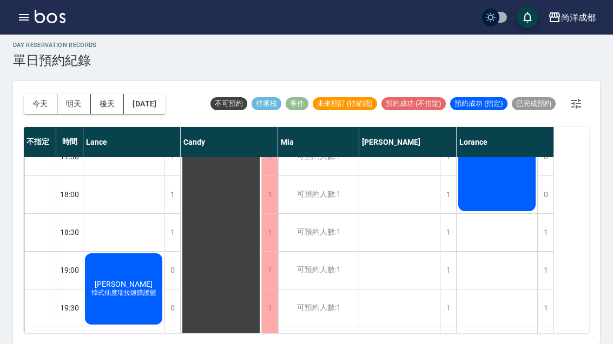
scroll to position [587, 0]
click at [444, 185] on div "1" at bounding box center [448, 194] width 16 height 37
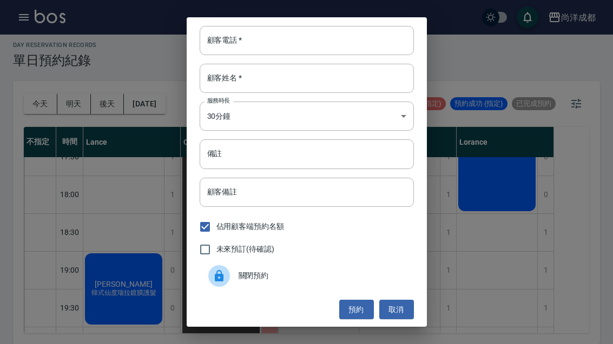
click at [259, 44] on input "顧客電話   *" at bounding box center [307, 40] width 214 height 29
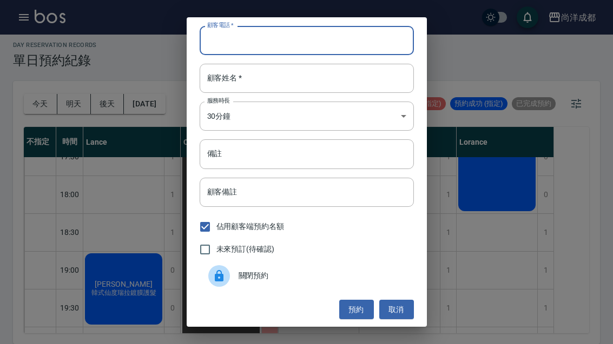
type input "9"
type input "0958584045"
click at [281, 86] on input "顧客姓名   *" at bounding box center [307, 78] width 214 height 29
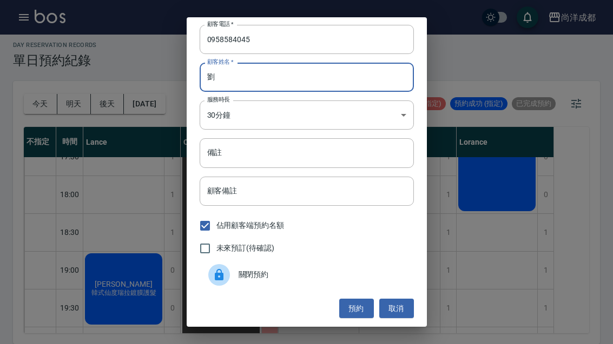
scroll to position [1, 0]
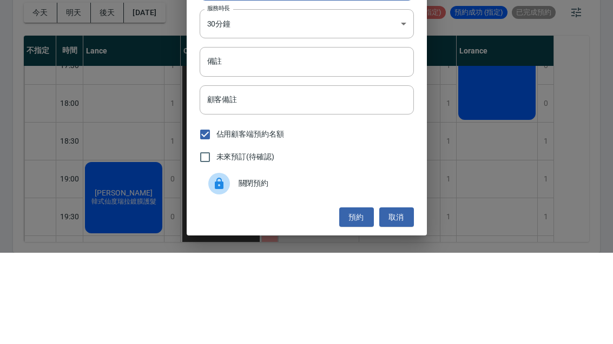
type input "劉"
click at [302, 138] on input "備註" at bounding box center [307, 152] width 214 height 29
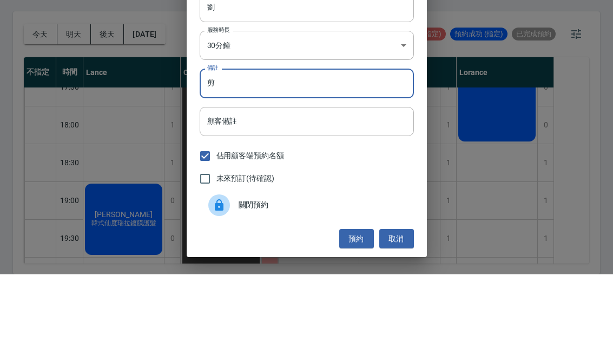
scroll to position [37, 0]
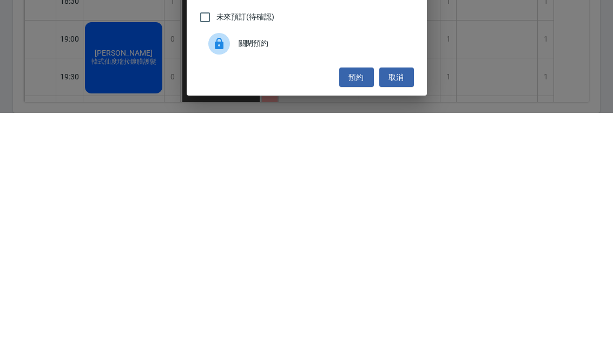
type input "剪"
click at [357, 299] on button "預約" at bounding box center [356, 309] width 35 height 20
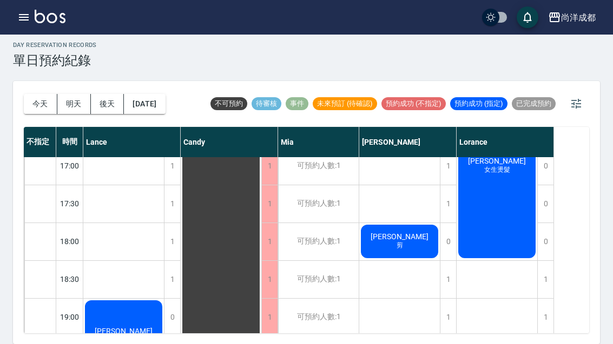
scroll to position [539, 0]
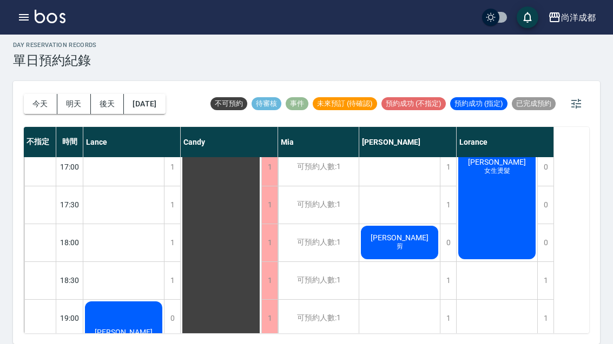
click at [41, 94] on button "今天" at bounding box center [41, 104] width 34 height 20
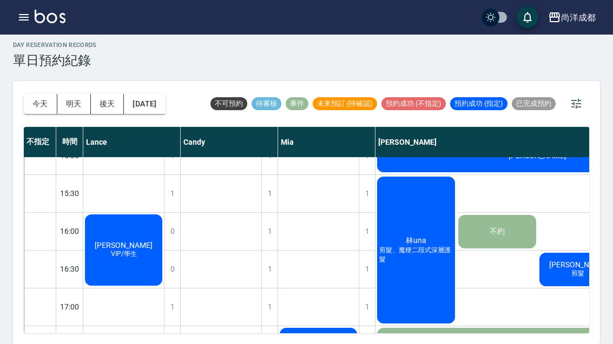
scroll to position [399, 0]
click at [95, 231] on div "[PERSON_NAME]VIP/學生" at bounding box center [123, 250] width 81 height 75
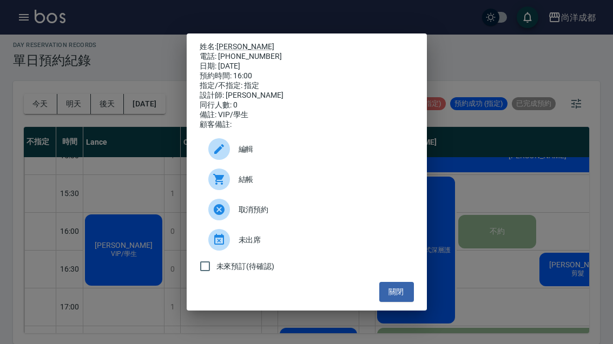
click at [394, 299] on button "關閉" at bounding box center [396, 292] width 35 height 20
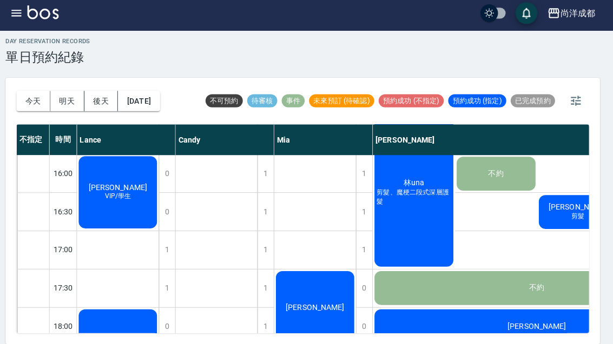
scroll to position [0, 0]
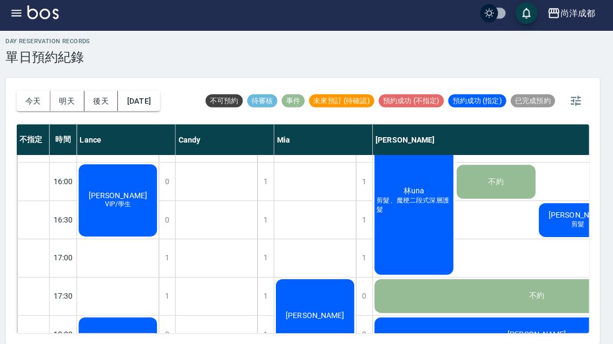
click at [29, 94] on button "今天" at bounding box center [41, 104] width 34 height 20
click at [28, 94] on button "今天" at bounding box center [41, 104] width 34 height 20
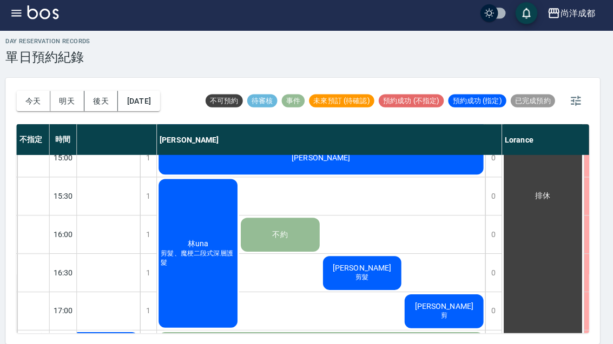
scroll to position [394, 210]
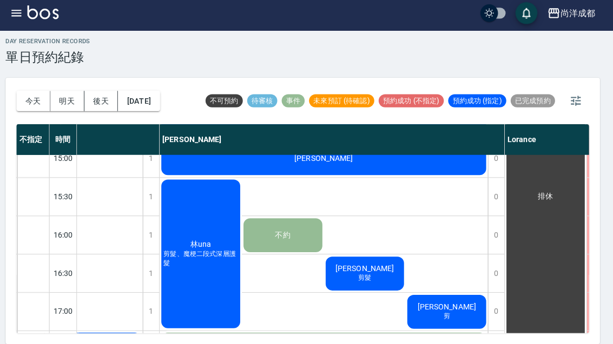
click at [376, 256] on div "[PERSON_NAME] 剪髮" at bounding box center [367, 274] width 81 height 37
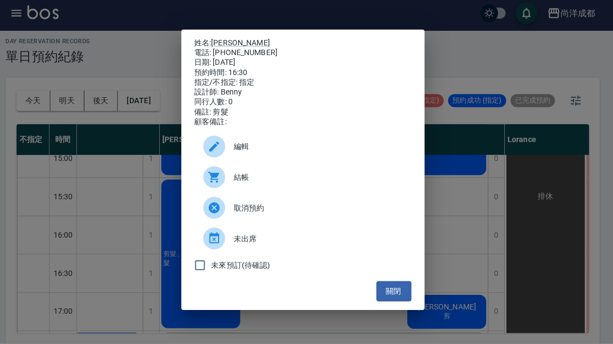
click at [482, 213] on div "姓名: [PERSON_NAME] 電話: [PHONE_NUMBER] 日期: [DATE] 預約時間: 16:30 指定/不指定: 指定 設計師: [PE…" at bounding box center [306, 172] width 613 height 344
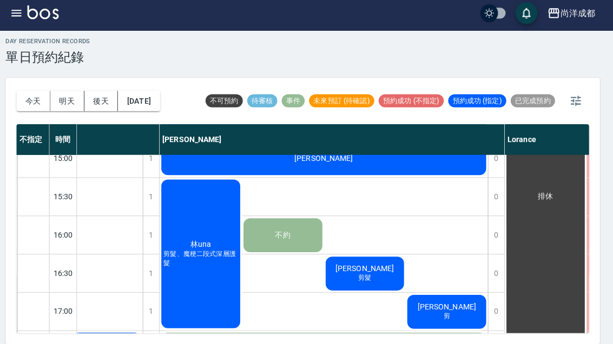
click at [33, 94] on button "今天" at bounding box center [41, 104] width 34 height 20
click at [472, 294] on div "[PERSON_NAME] 剪" at bounding box center [448, 312] width 81 height 37
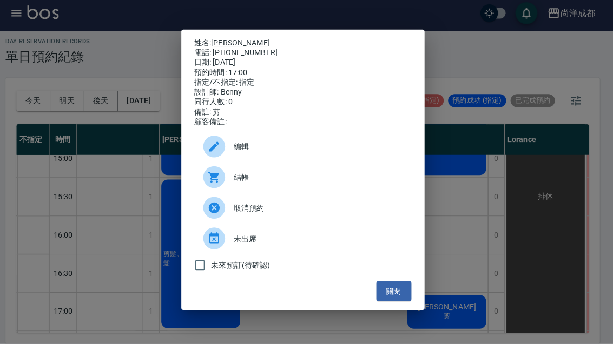
click at [387, 302] on button "關閉" at bounding box center [396, 292] width 35 height 20
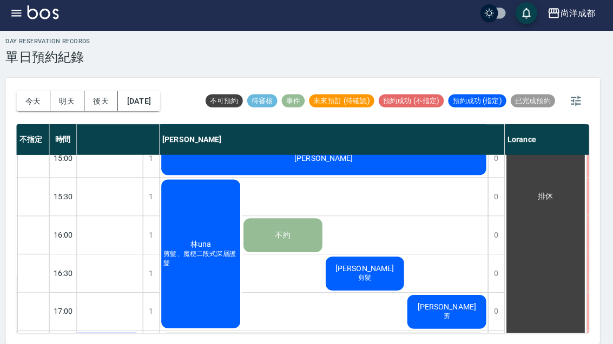
click at [572, 99] on icon "button" at bounding box center [576, 104] width 10 height 10
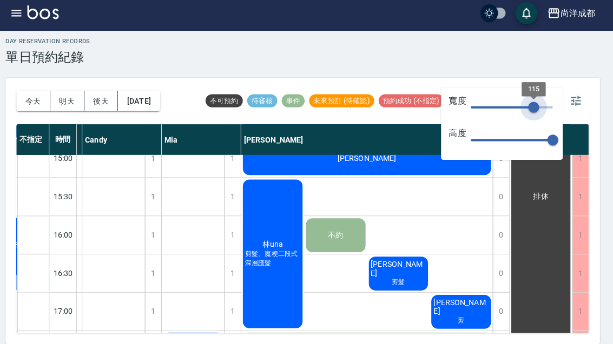
type input "115"
type input "51"
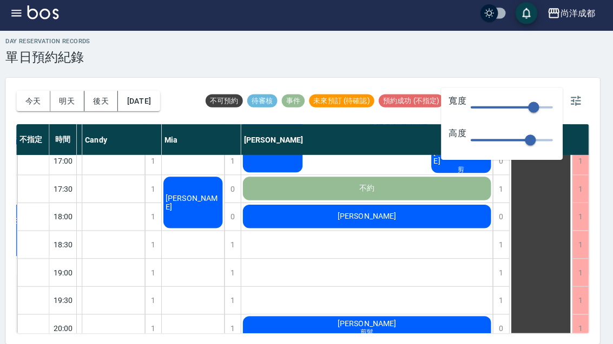
scroll to position [372, 73]
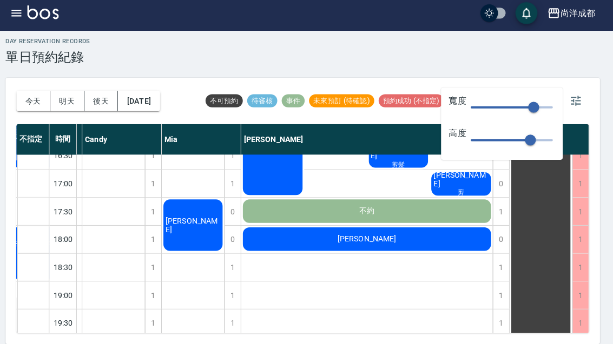
click at [575, 91] on button "button" at bounding box center [576, 104] width 26 height 26
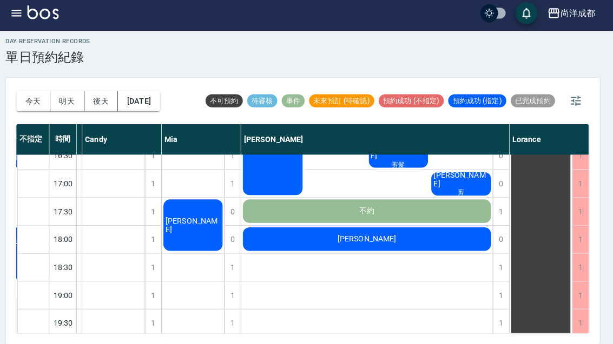
scroll to position [2, 0]
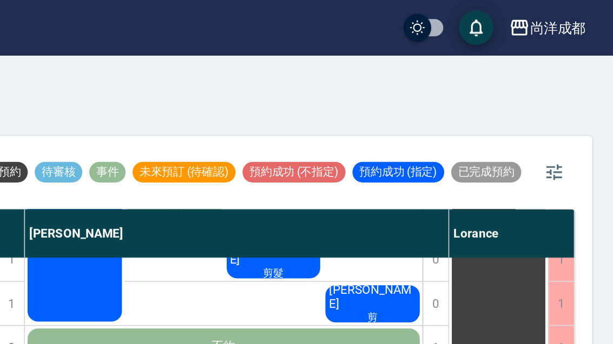
click at [324, 70] on div "day Reservation records 單日預約紀錄" at bounding box center [306, 58] width 587 height 26
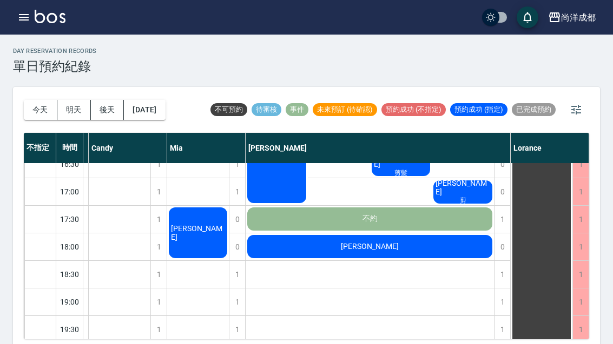
click at [579, 117] on button "button" at bounding box center [576, 110] width 26 height 26
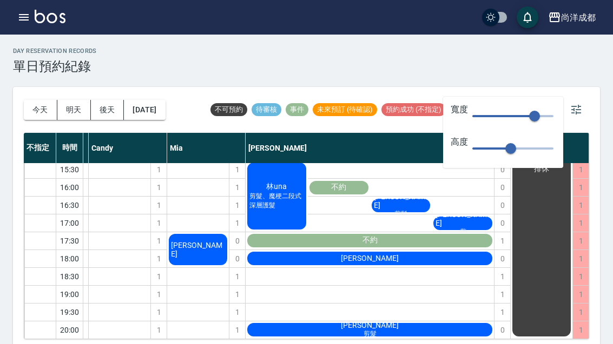
scroll to position [167, 73]
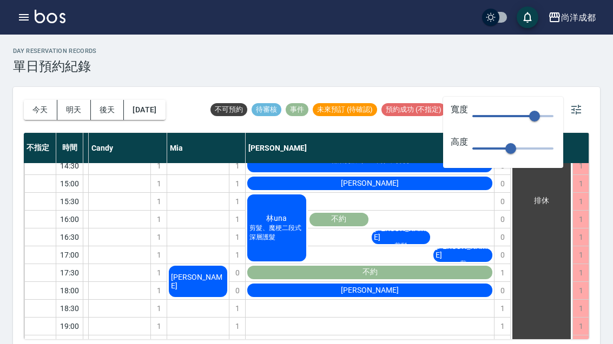
type input "50"
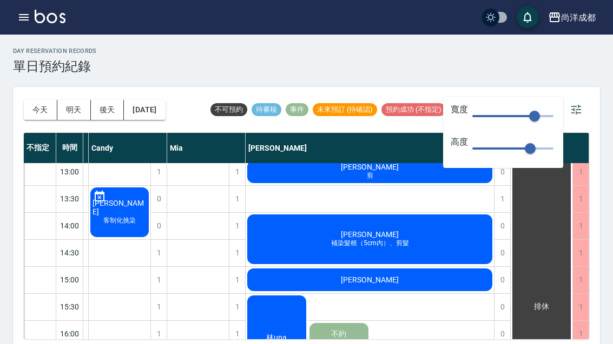
scroll to position [167, 0]
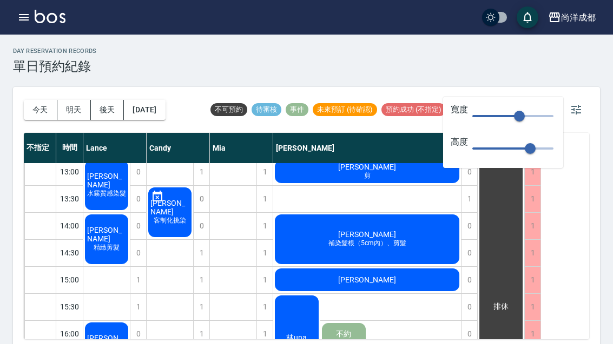
click at [501, 95] on div "[DATE] [DATE] [DATE] [DATE] 不可預約 待審核 事件 未來預訂 (待確認) 預約成功 (不指定) 預約成功 (指定) 已完成預約" at bounding box center [306, 110] width 565 height 46
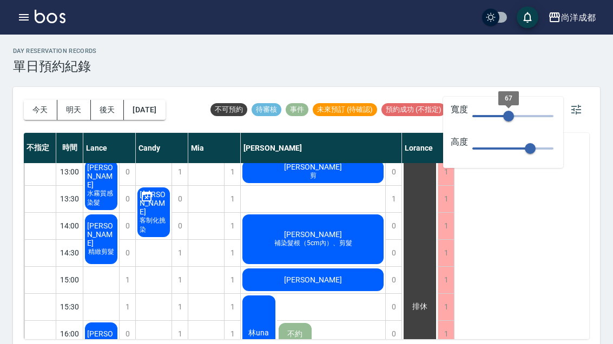
type input "88"
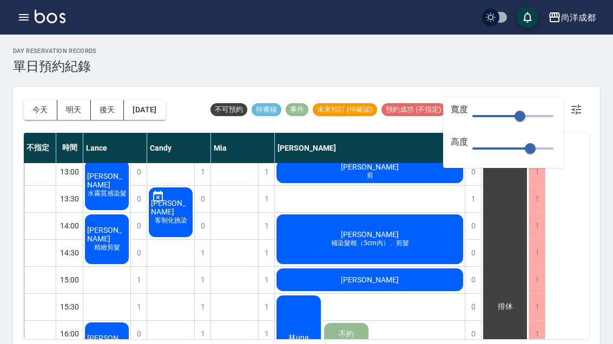
click at [582, 102] on button "button" at bounding box center [576, 110] width 26 height 26
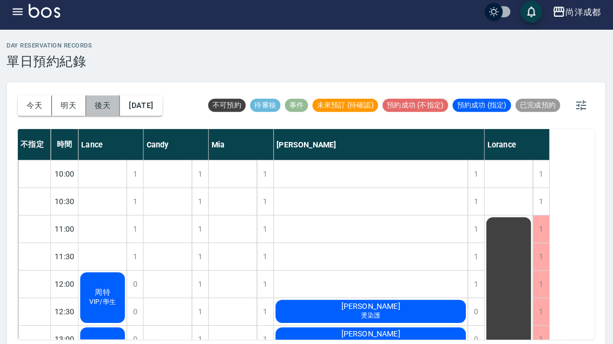
scroll to position [11, 0]
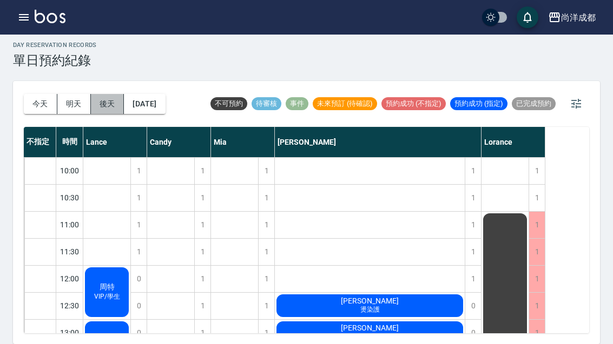
click at [49, 145] on div "不指定" at bounding box center [40, 142] width 32 height 30
click at [39, 108] on button "今天" at bounding box center [41, 104] width 34 height 20
click at [41, 110] on div "[DATE] [DATE] [DATE] [DATE]" at bounding box center [95, 104] width 142 height 46
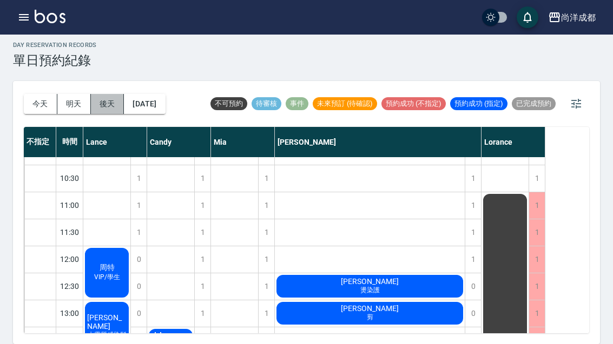
scroll to position [20, 0]
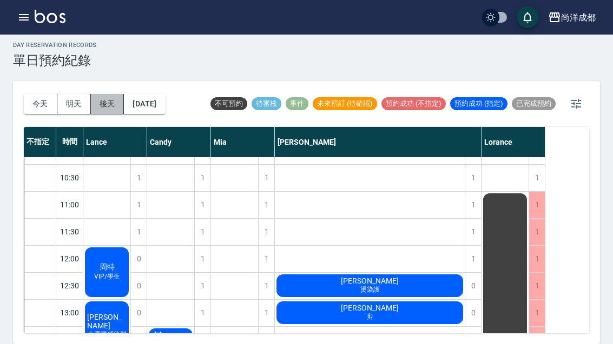
click at [35, 94] on button "今天" at bounding box center [41, 104] width 34 height 20
click at [34, 94] on button "今天" at bounding box center [41, 104] width 34 height 20
click at [34, 98] on button "今天" at bounding box center [41, 104] width 34 height 20
click at [33, 96] on button "今天" at bounding box center [41, 104] width 34 height 20
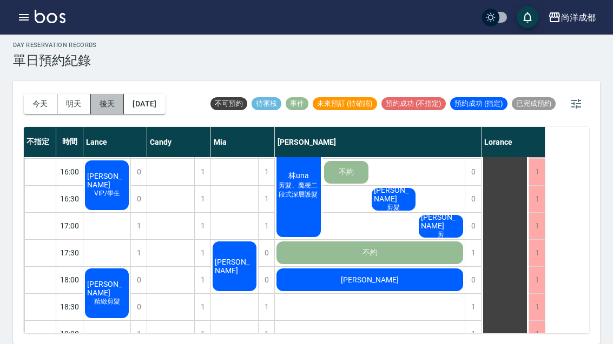
scroll to position [324, 0]
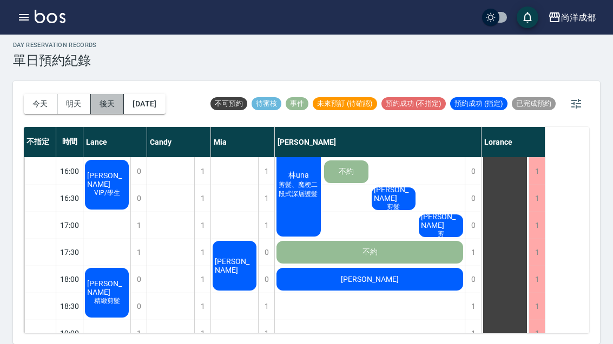
click at [222, 279] on div "[PERSON_NAME]" at bounding box center [234, 266] width 47 height 53
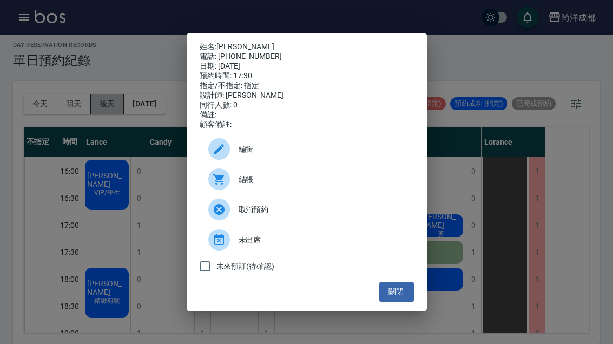
click at [400, 300] on button "關閉" at bounding box center [396, 292] width 35 height 20
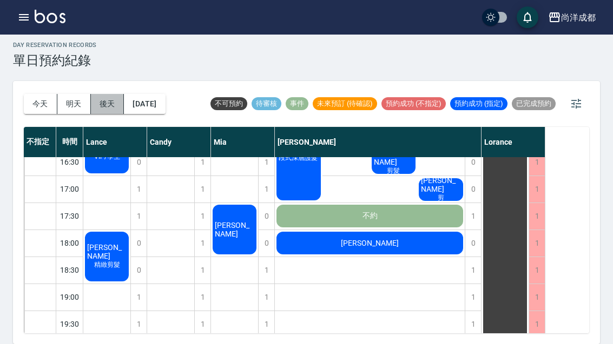
scroll to position [37, 0]
click at [428, 230] on div "[PERSON_NAME]" at bounding box center [370, 243] width 190 height 26
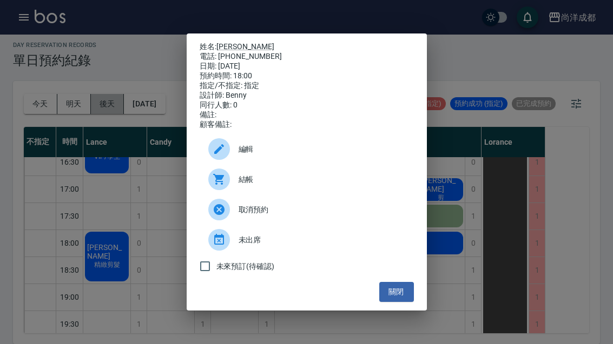
click at [427, 209] on div "姓名: [PERSON_NAME] 電話: [PHONE_NUMBER] 日期: [DATE] 預約時間: 18:00 指定/不指定: 指定 設計師: [PE…" at bounding box center [306, 172] width 613 height 344
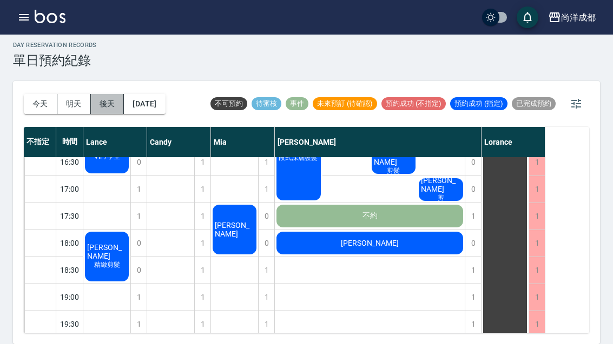
click at [431, 230] on div "[PERSON_NAME]" at bounding box center [370, 243] width 190 height 26
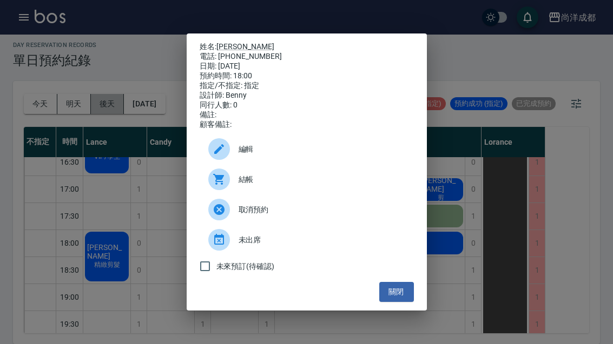
click at [401, 293] on button "關閉" at bounding box center [396, 292] width 35 height 20
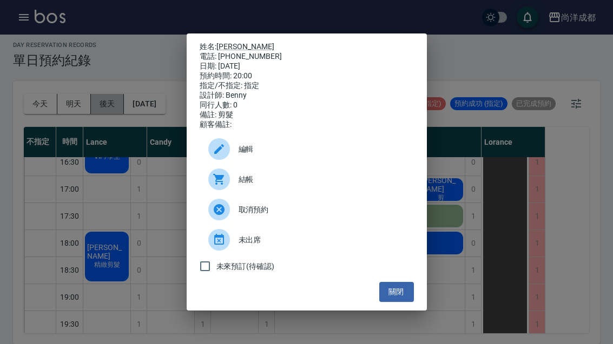
click at [409, 297] on button "關閉" at bounding box center [396, 292] width 35 height 20
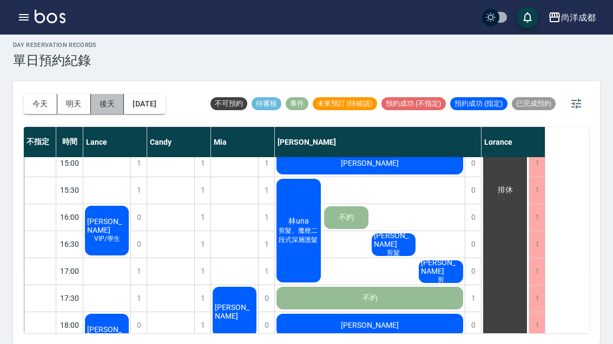
scroll to position [277, 0]
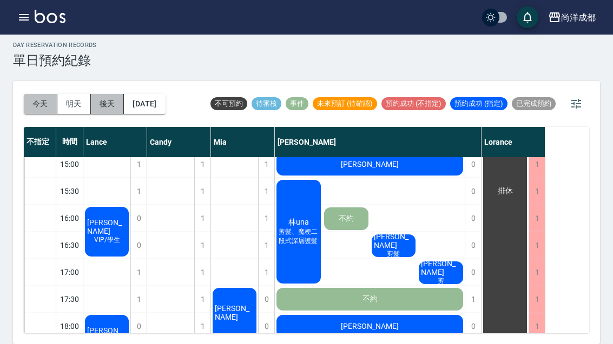
click at [35, 94] on button "今天" at bounding box center [41, 104] width 34 height 20
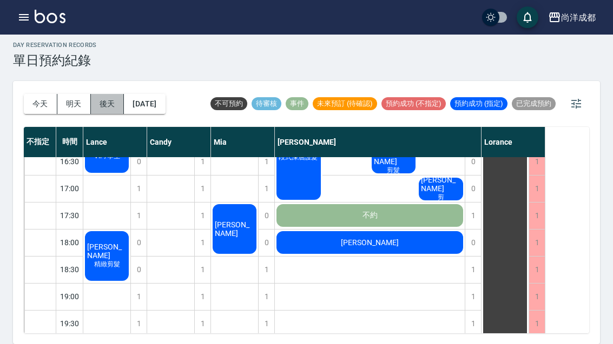
scroll to position [360, 0]
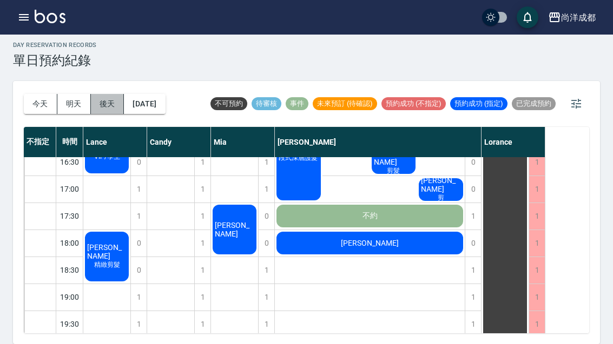
click at [104, 243] on span "[PERSON_NAME]" at bounding box center [107, 251] width 44 height 17
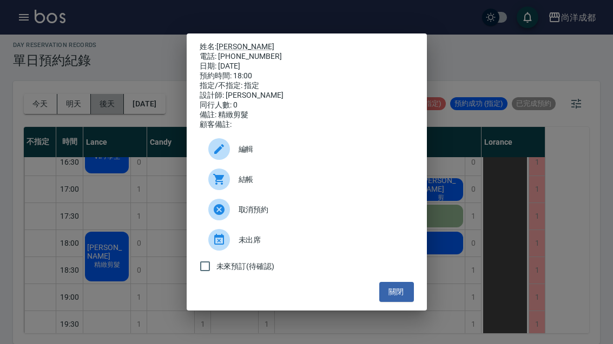
click at [399, 301] on button "關閉" at bounding box center [396, 292] width 35 height 20
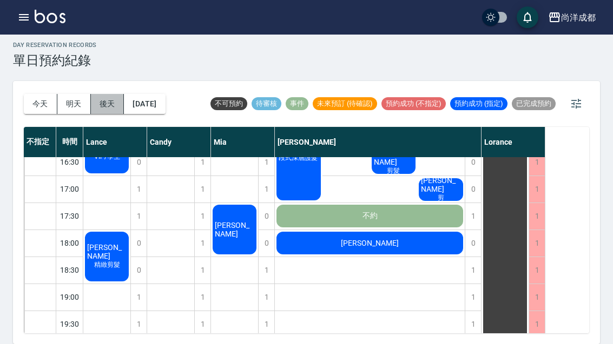
click at [39, 94] on button "今天" at bounding box center [41, 104] width 34 height 20
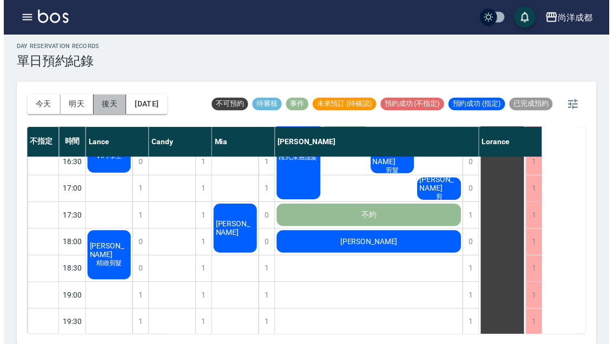
scroll to position [37, 0]
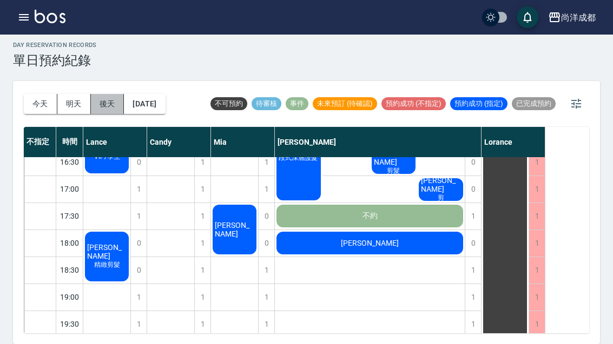
click at [428, 230] on div "[PERSON_NAME]" at bounding box center [370, 243] width 190 height 26
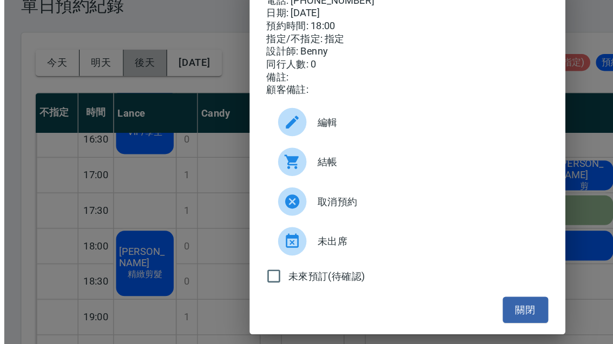
scroll to position [37, 0]
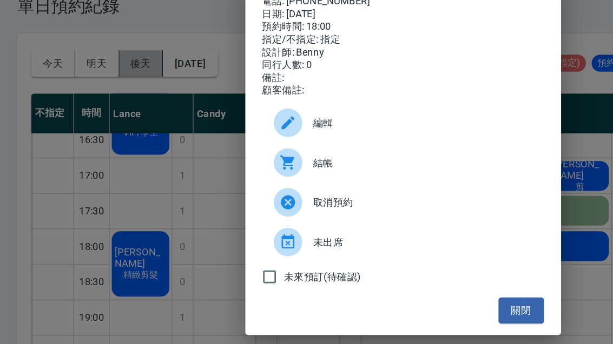
click at [399, 282] on button "關閉" at bounding box center [396, 292] width 35 height 20
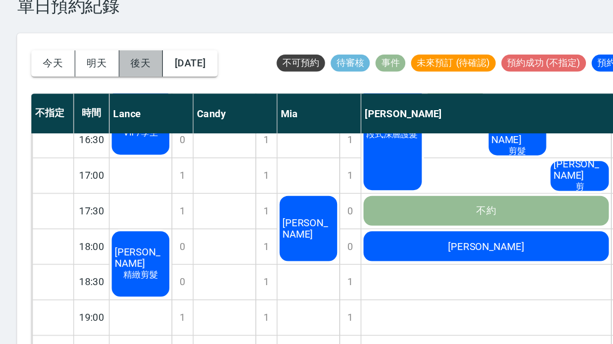
click at [34, 94] on button "今天" at bounding box center [41, 104] width 34 height 20
click at [73, 94] on button "明天" at bounding box center [74, 104] width 34 height 20
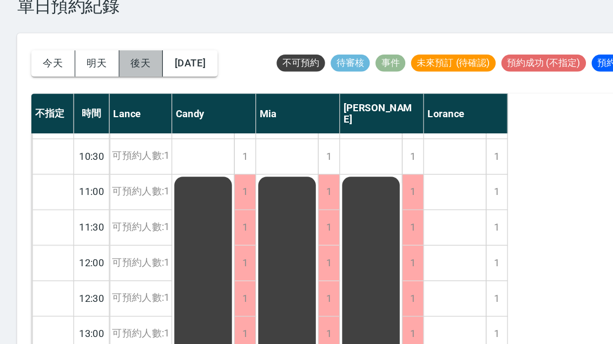
scroll to position [22, 0]
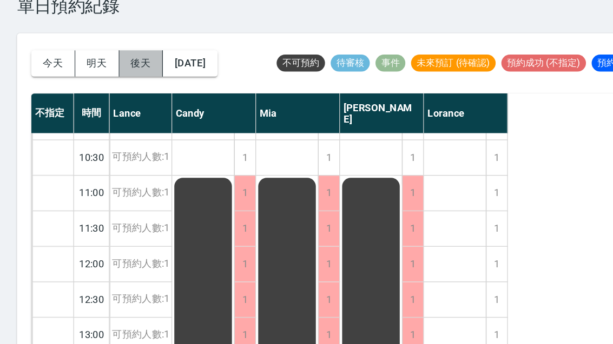
click at [149, 94] on button "[DATE]" at bounding box center [144, 104] width 41 height 20
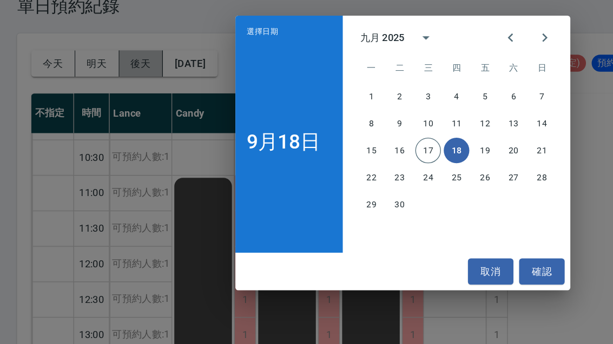
click at [369, 161] on button "19" at bounding box center [368, 170] width 19 height 19
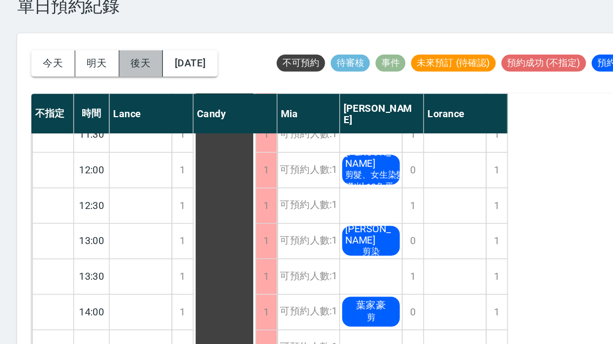
scroll to position [105, 0]
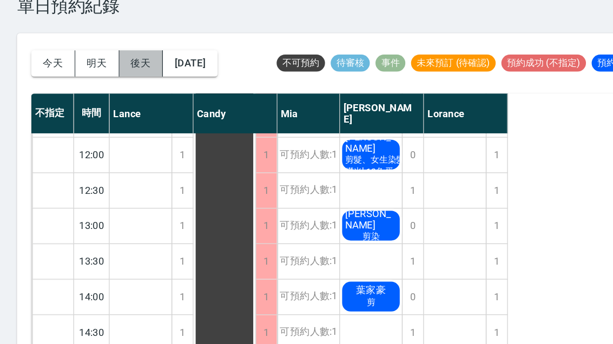
click at [313, 242] on div "1" at bounding box center [314, 255] width 16 height 26
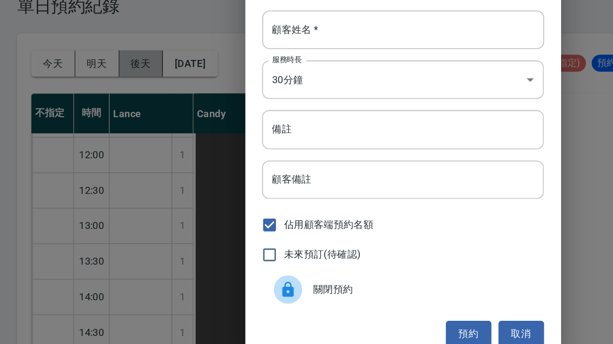
click at [282, 64] on input "顧客姓名   *" at bounding box center [307, 78] width 214 height 29
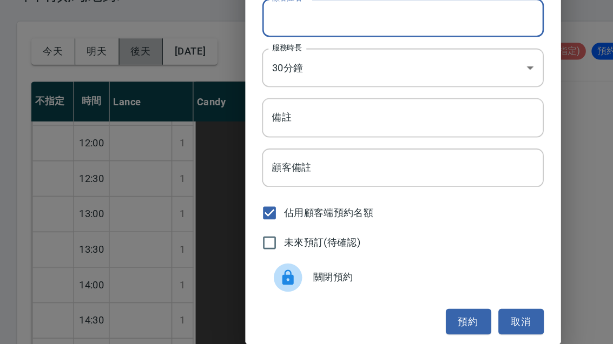
scroll to position [24, 0]
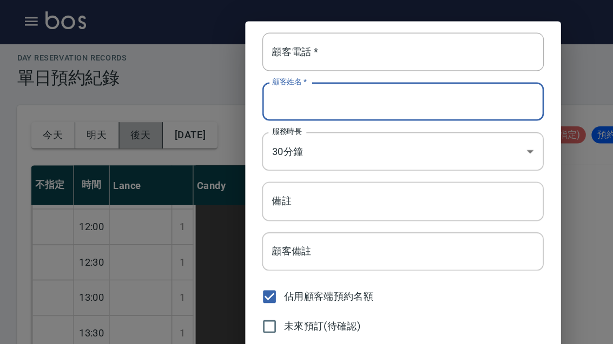
click at [261, 42] on input "顧客電話   *" at bounding box center [307, 40] width 214 height 29
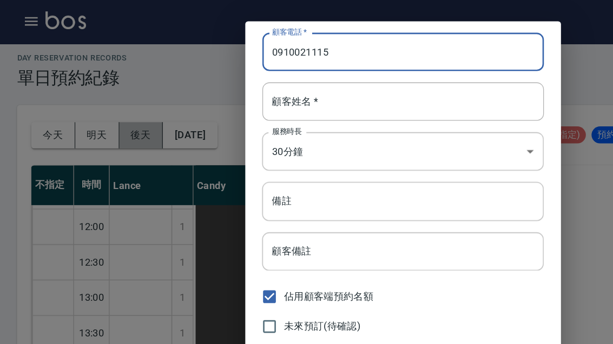
type input "0910021115"
click at [270, 71] on input "顧客姓名   *" at bounding box center [307, 78] width 214 height 29
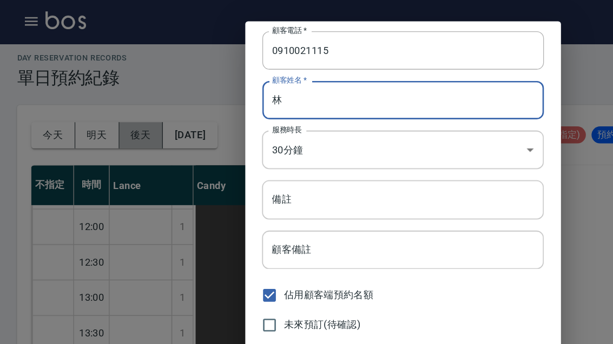
scroll to position [1, 0]
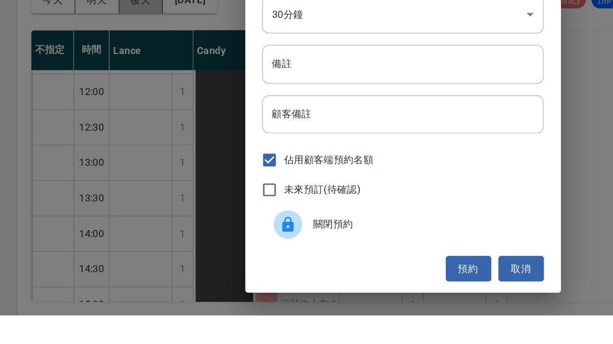
type input "林"
click at [279, 138] on input "備註" at bounding box center [307, 152] width 214 height 29
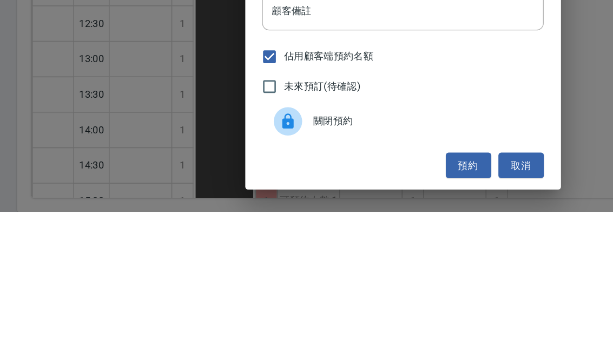
scroll to position [37, 0]
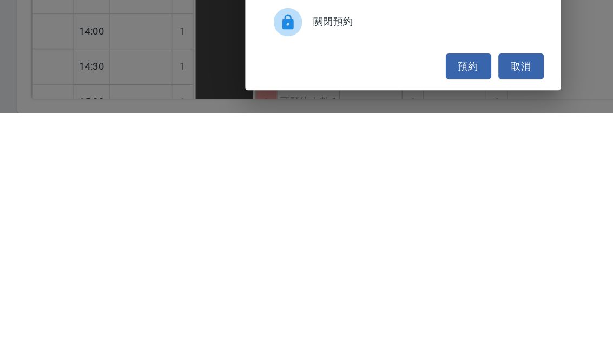
type input "洗剪"
click at [353, 299] on button "預約" at bounding box center [356, 309] width 35 height 20
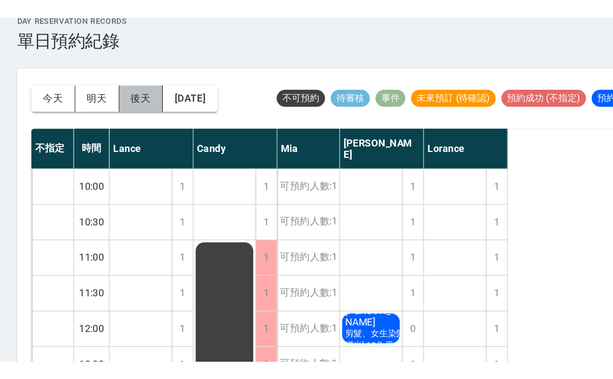
scroll to position [0, 0]
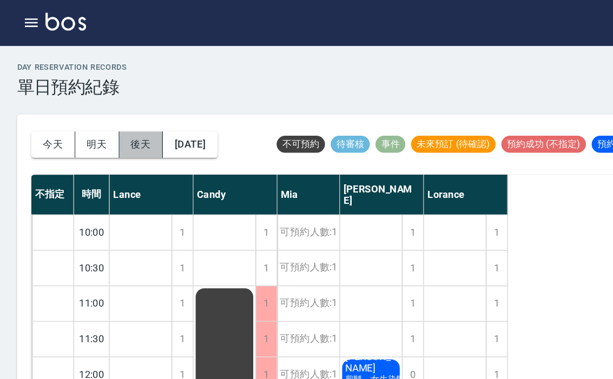
click at [31, 105] on button "今天" at bounding box center [41, 110] width 34 height 20
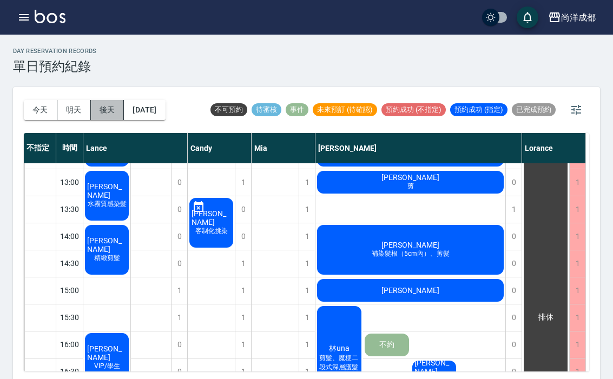
click at [37, 110] on button "今天" at bounding box center [41, 110] width 34 height 20
click at [75, 111] on button "明天" at bounding box center [74, 110] width 34 height 20
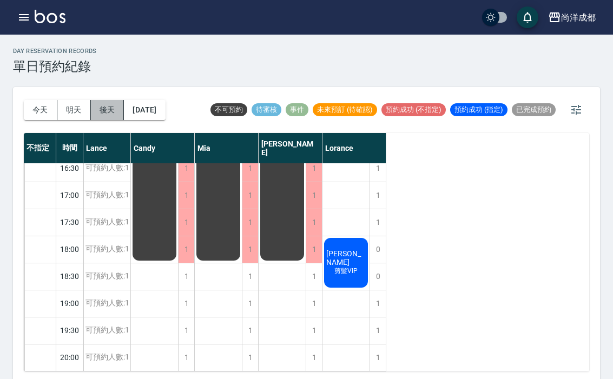
scroll to position [360, 0]
click at [39, 111] on button "今天" at bounding box center [41, 110] width 34 height 20
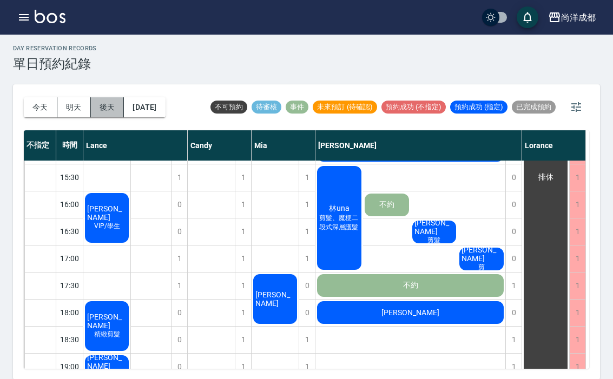
scroll to position [291, 0]
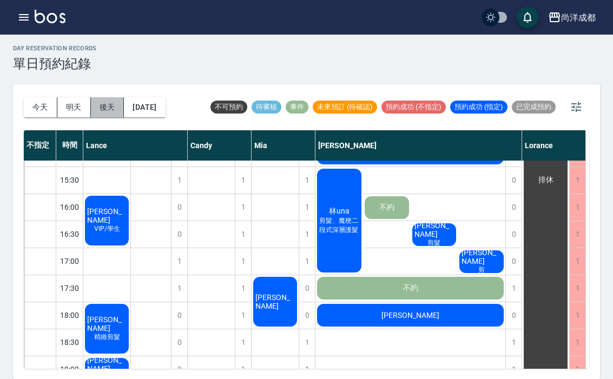
click at [105, 314] on div "[PERSON_NAME] 精緻剪髮" at bounding box center [106, 328] width 47 height 53
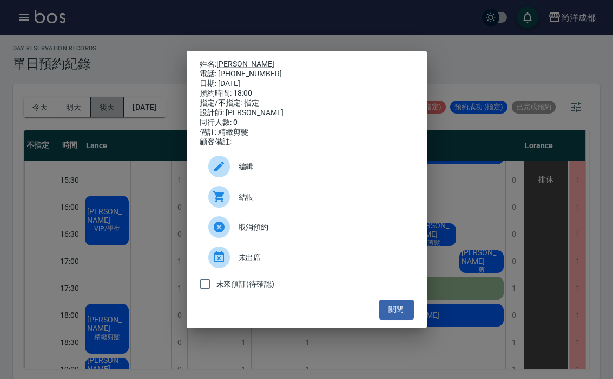
click at [454, 269] on div "姓名: [PERSON_NAME] 電話: [PHONE_NUMBER] 日期: [DATE] 預約時間: 18:00 指定/不指定: 指定 設計師: [PE…" at bounding box center [306, 189] width 613 height 379
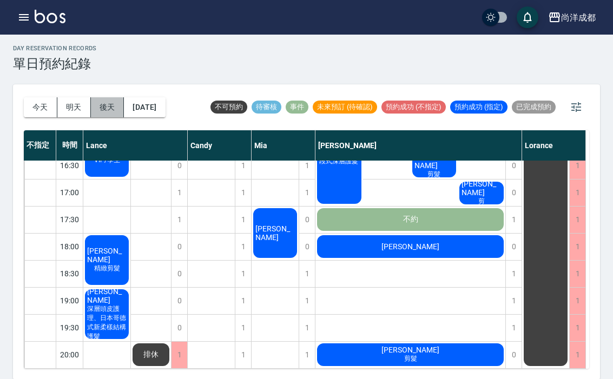
scroll to position [360, 0]
click at [46, 103] on button "今天" at bounding box center [41, 107] width 34 height 20
click at [60, 130] on div "時間" at bounding box center [69, 145] width 27 height 30
click at [46, 102] on button "今天" at bounding box center [41, 107] width 34 height 20
click at [39, 104] on button "今天" at bounding box center [41, 107] width 34 height 20
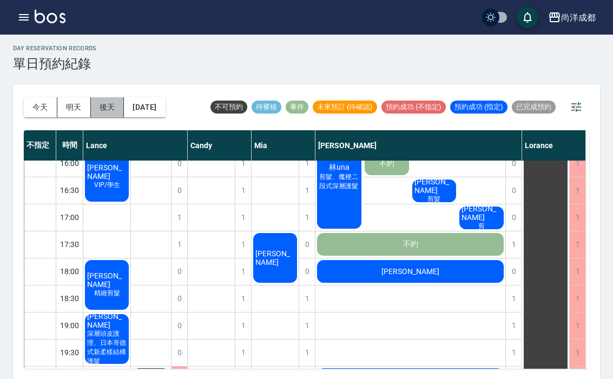
scroll to position [336, 0]
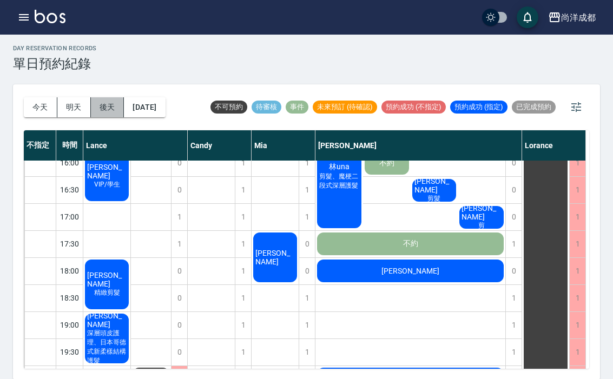
click at [43, 102] on button "今天" at bounding box center [41, 107] width 34 height 20
click at [78, 105] on button "明天" at bounding box center [74, 107] width 34 height 20
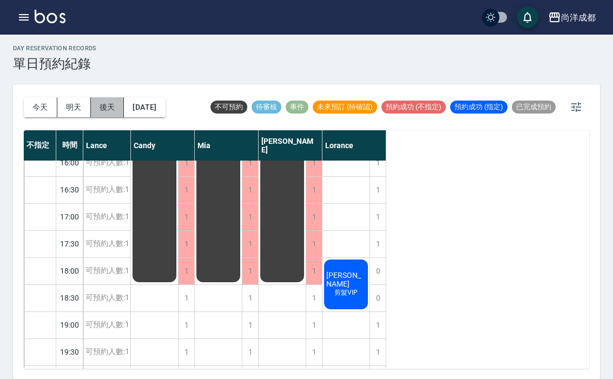
click at [46, 102] on button "今天" at bounding box center [41, 107] width 34 height 20
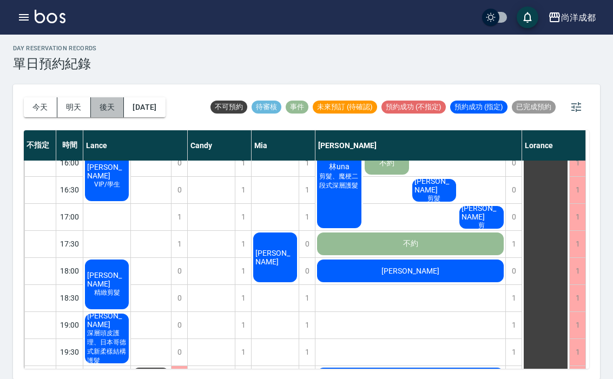
click at [109, 102] on button "後天" at bounding box center [108, 107] width 34 height 20
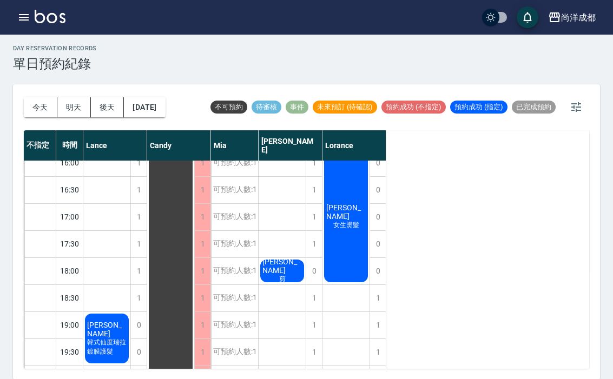
click at [39, 100] on button "今天" at bounding box center [41, 107] width 34 height 20
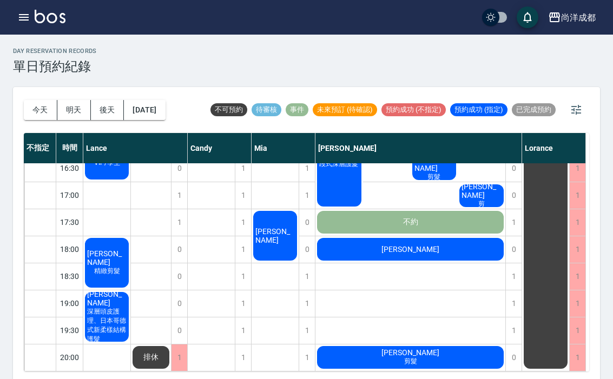
scroll to position [360, 0]
click at [42, 299] on div at bounding box center [39, 303] width 31 height 26
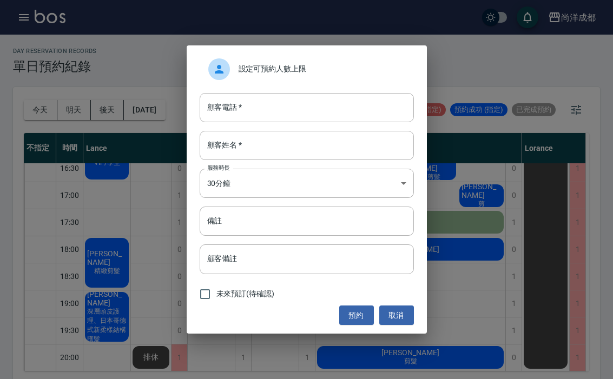
click at [213, 110] on div "顧客電話   * 顧客電話   *" at bounding box center [307, 107] width 214 height 29
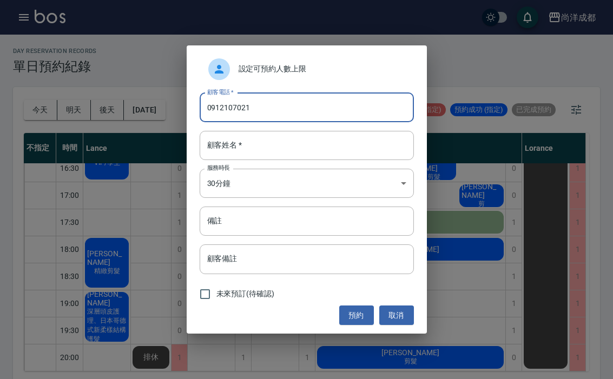
type input "0912107021"
click at [223, 142] on div "顧客姓名   * 顧客姓名   *" at bounding box center [307, 145] width 214 height 29
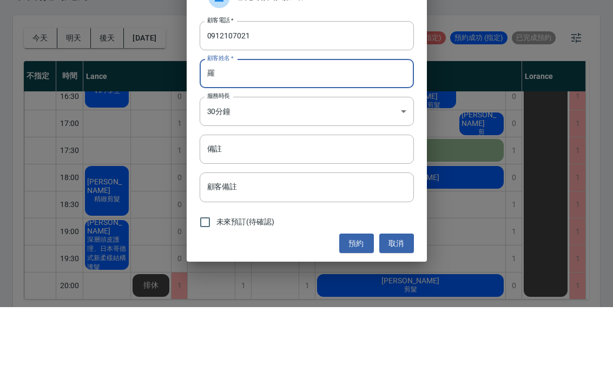
type input "羅"
click at [149, 78] on div "設定可預約人數上限 顧客電話   * [PHONE_NUMBER] 顧客電話   * 顧客姓名   * 羅 顧客姓名   * 服務時長 30分鐘 1 服務時長…" at bounding box center [306, 189] width 613 height 379
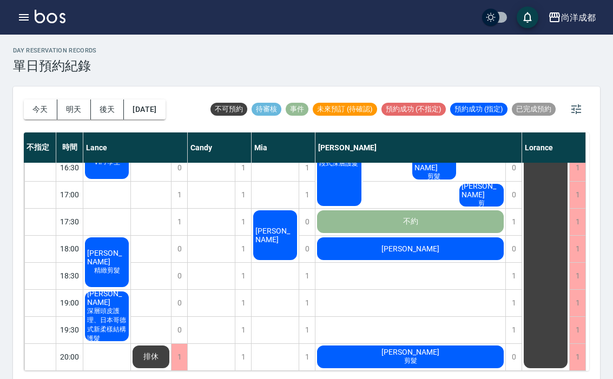
scroll to position [0, 0]
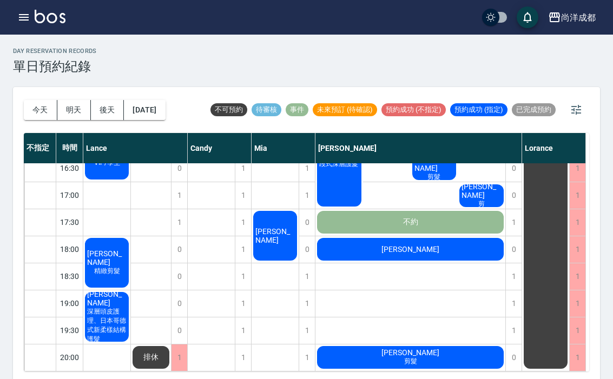
click at [39, 299] on div at bounding box center [39, 303] width 31 height 26
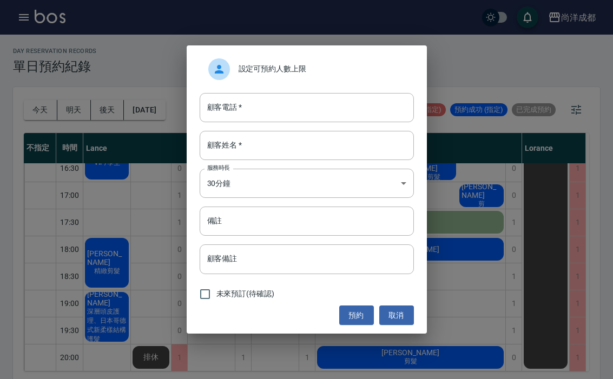
click at [221, 109] on div "顧客電話   * 顧客電話   *" at bounding box center [307, 107] width 214 height 29
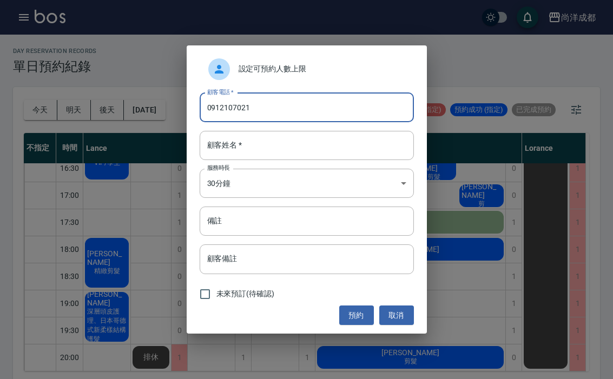
type input "0912107021"
click at [235, 141] on div "顧客姓名   * 顧客姓名   *" at bounding box center [307, 145] width 214 height 29
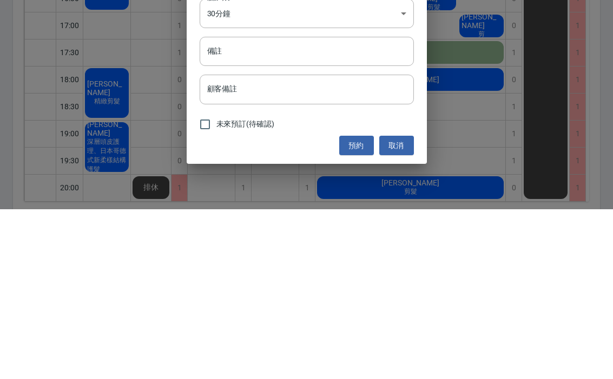
type input "羅"
click at [235, 207] on input "備註" at bounding box center [307, 221] width 214 height 29
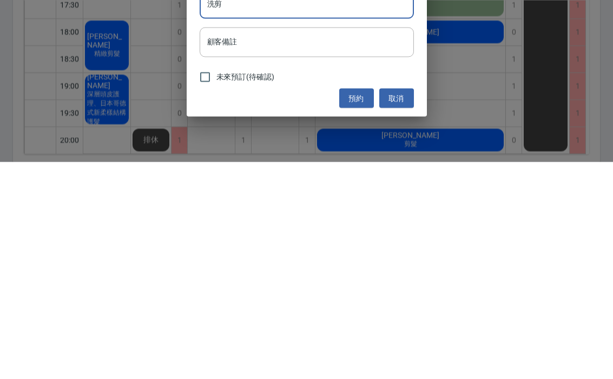
type input "洗剪"
click at [352, 306] on button "預約" at bounding box center [356, 316] width 35 height 20
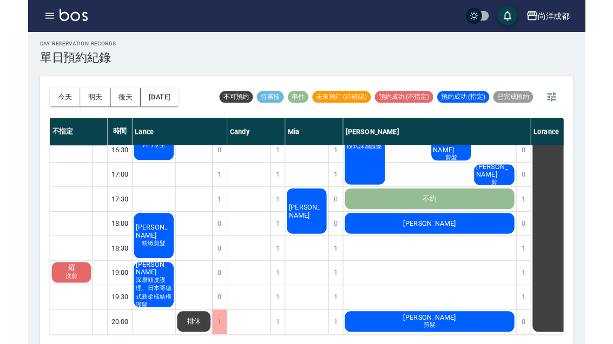
scroll to position [150, 0]
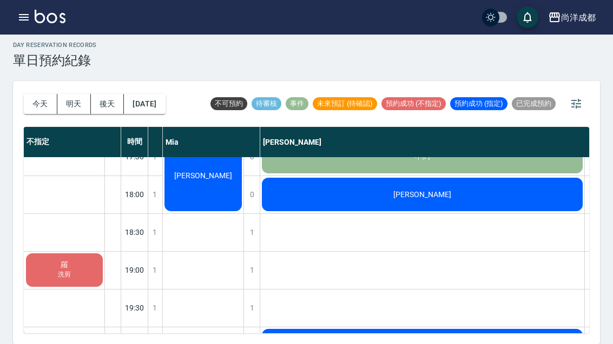
scroll to position [587, 222]
click at [385, 331] on div "[PERSON_NAME] 剪髮" at bounding box center [421, 346] width 324 height 37
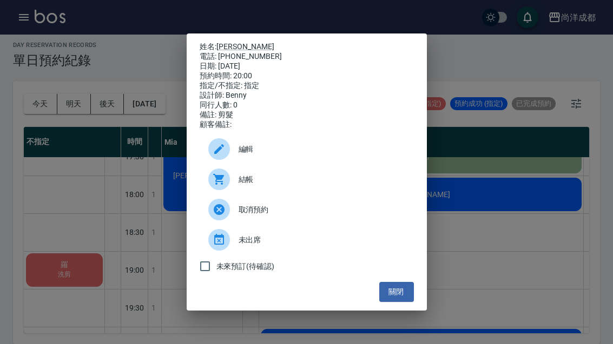
click at [401, 302] on button "關閉" at bounding box center [396, 292] width 35 height 20
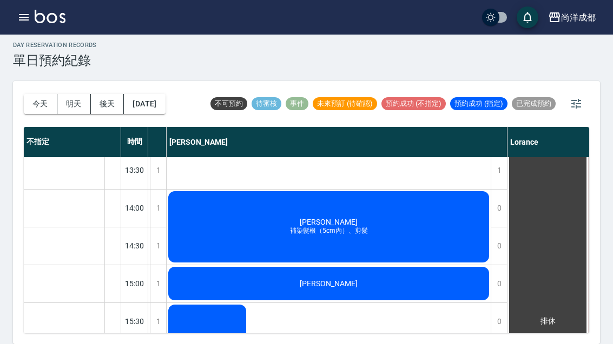
scroll to position [271, 313]
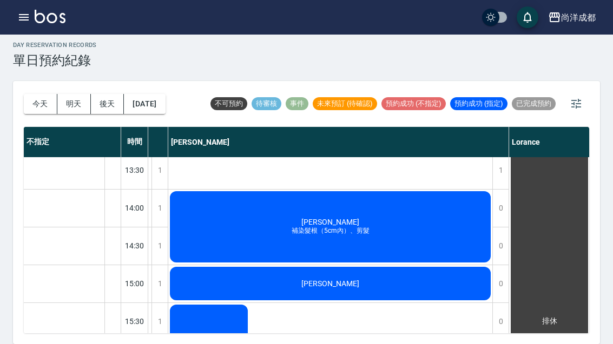
click at [42, 94] on button "今天" at bounding box center [41, 104] width 34 height 20
click at [142, 94] on button "[DATE]" at bounding box center [144, 104] width 41 height 20
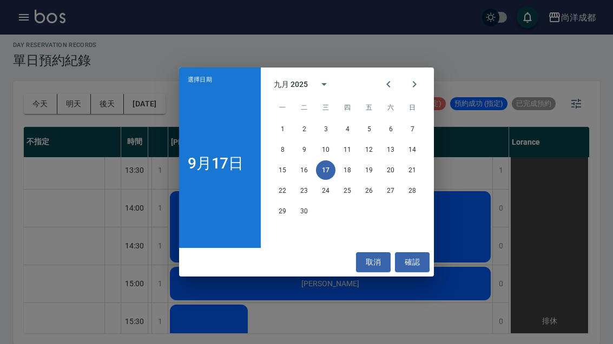
click at [279, 188] on button "22" at bounding box center [282, 190] width 19 height 19
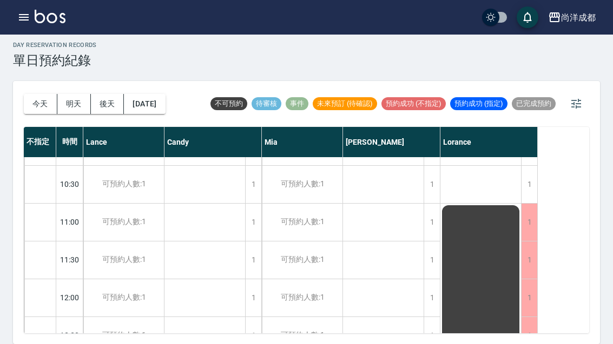
scroll to position [31, 0]
click at [435, 202] on div "1" at bounding box center [431, 220] width 16 height 37
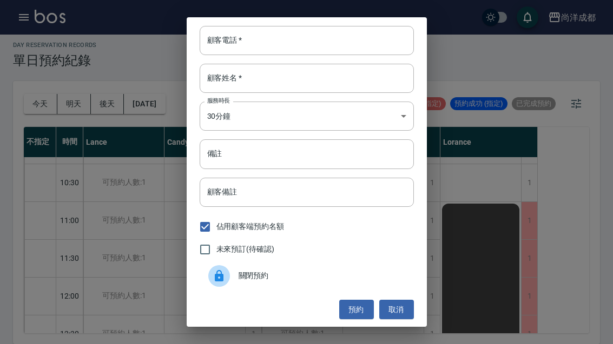
click at [50, 202] on div "顧客電話   * 顧客電話   * 顧客姓名   * 顧客姓名   * 服務時長 30分鐘 1 服務時長 備註 備註 顧客備註 顧客備註 佔用顧客端預約名額 …" at bounding box center [306, 172] width 613 height 344
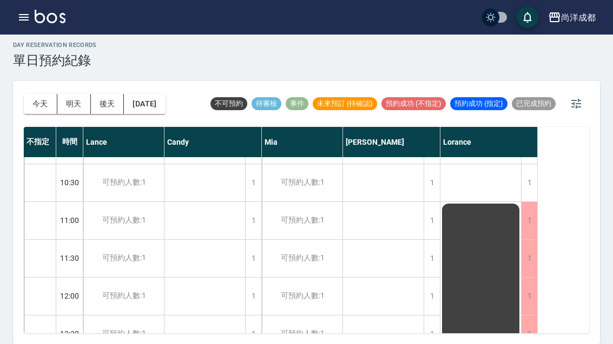
click at [437, 278] on div "1" at bounding box center [431, 296] width 16 height 37
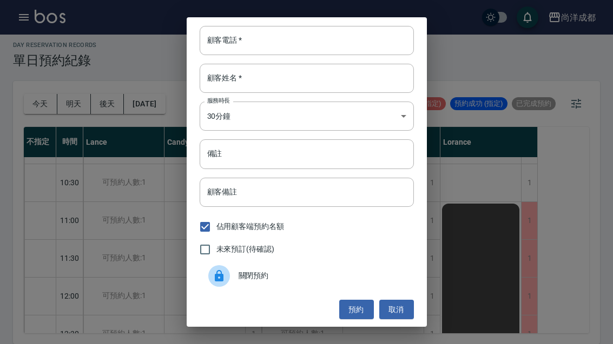
click at [227, 51] on input "顧客電話   *" at bounding box center [307, 40] width 214 height 29
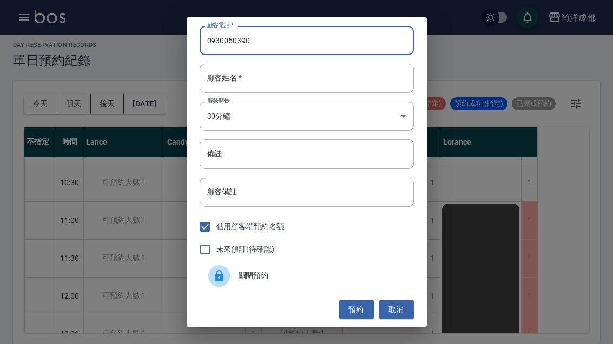
type input "0930050390"
click at [235, 89] on input "顧客姓名   *" at bounding box center [307, 78] width 214 height 29
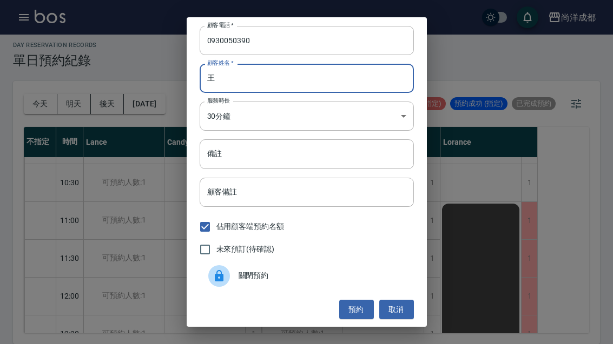
type input "王"
click at [165, 71] on div "顧客電話   * 0930050390 顧客電話   * 顧客姓名   * 王 顧客姓名   * 服務時長 30分鐘 1 服務時長 備註 備註 顧客備註 顧客…" at bounding box center [306, 172] width 613 height 344
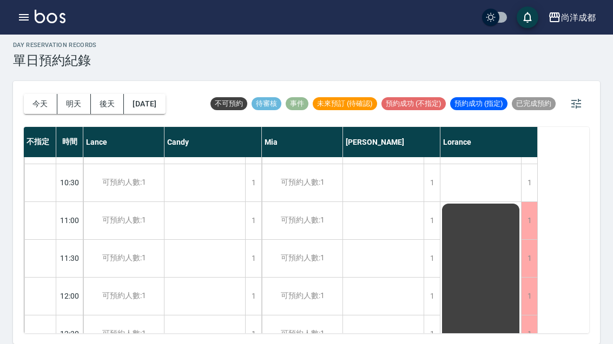
click at [427, 278] on div "1" at bounding box center [431, 296] width 16 height 37
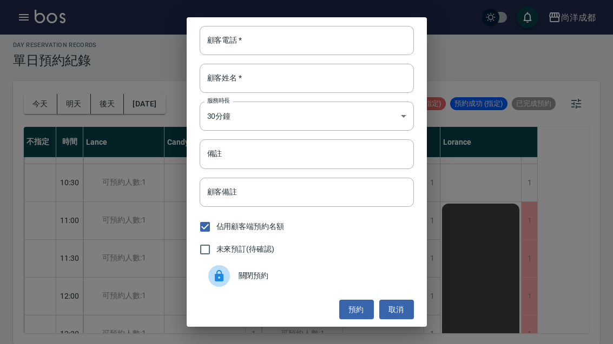
click at [222, 44] on div "顧客電話   * 顧客電話   *" at bounding box center [307, 40] width 214 height 29
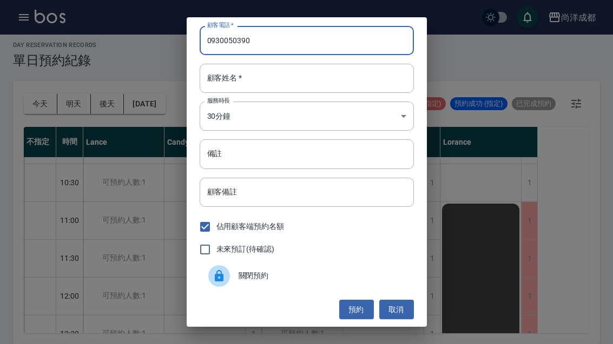
type input "0930050390"
click at [234, 76] on div "顧客姓名   * 顧客姓名   *" at bounding box center [307, 78] width 214 height 29
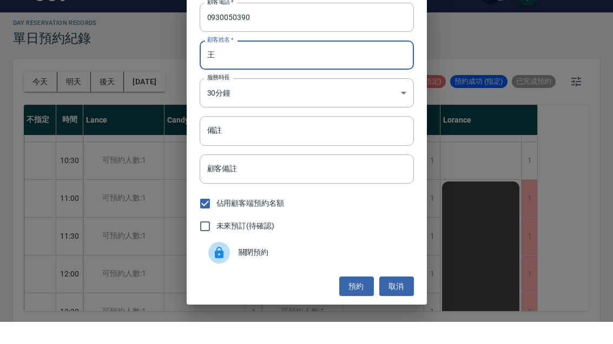
scroll to position [1, 0]
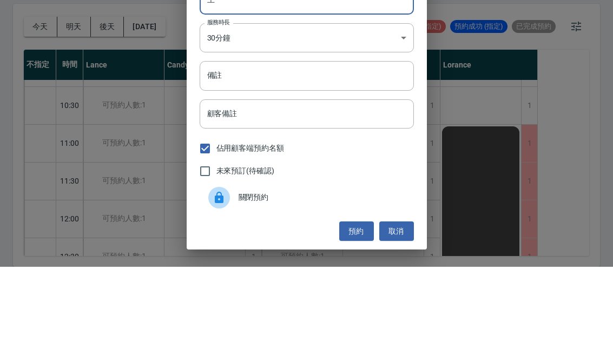
type input "王"
click at [223, 138] on input "備註" at bounding box center [307, 152] width 214 height 29
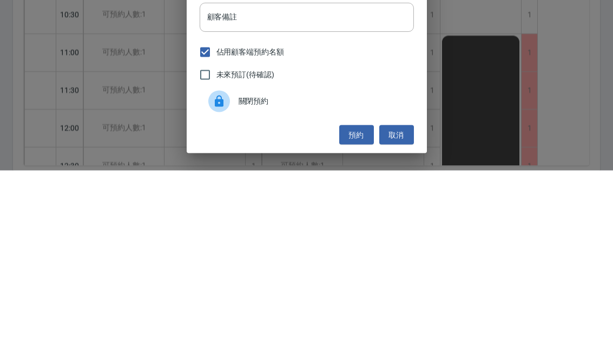
type input "洗剪"
click at [360, 299] on button "預約" at bounding box center [356, 309] width 35 height 20
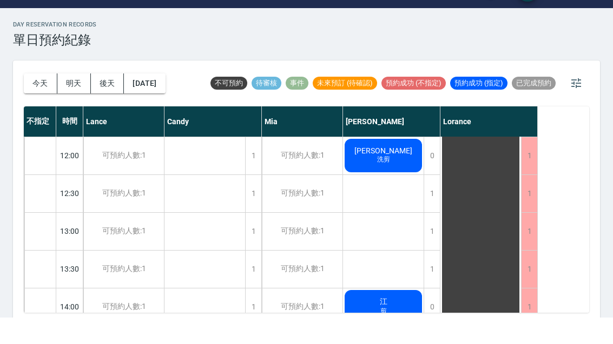
scroll to position [26, 0]
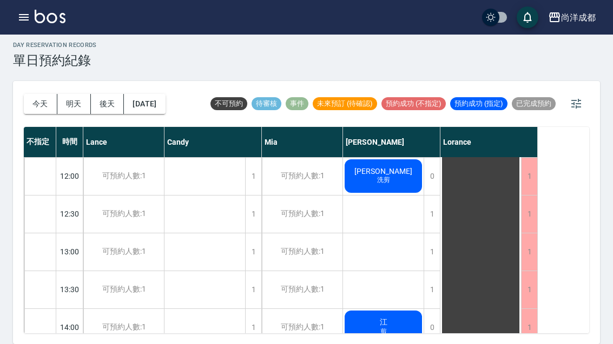
click at [42, 94] on button "今天" at bounding box center [41, 104] width 34 height 20
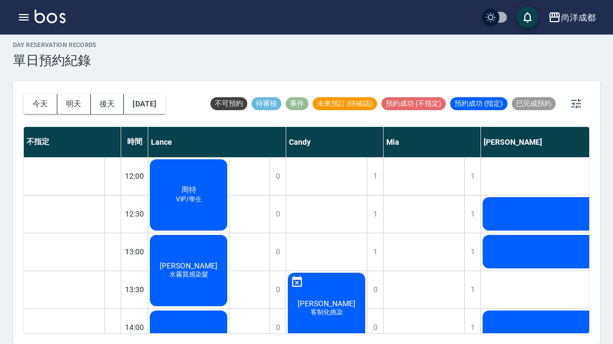
click at [77, 94] on button "明天" at bounding box center [74, 104] width 34 height 20
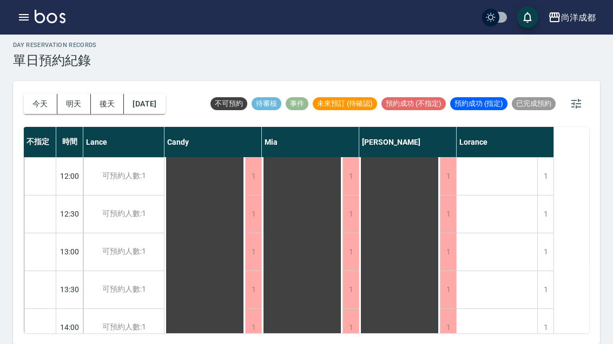
click at [109, 94] on button "後天" at bounding box center [108, 104] width 34 height 20
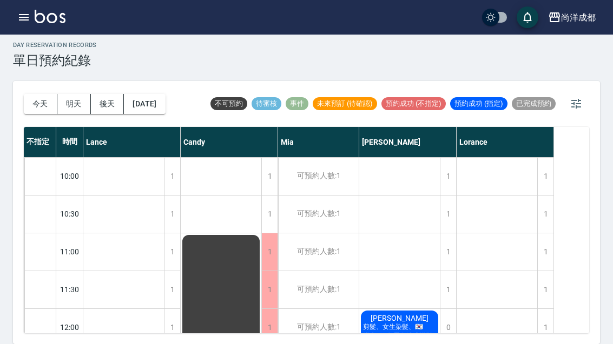
click at [156, 94] on button "[DATE]" at bounding box center [144, 104] width 41 height 20
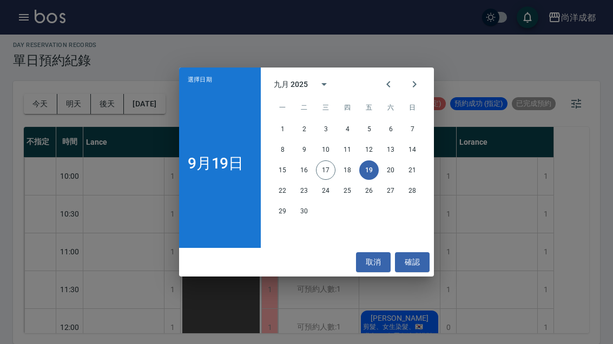
click at [392, 170] on button "20" at bounding box center [390, 170] width 19 height 19
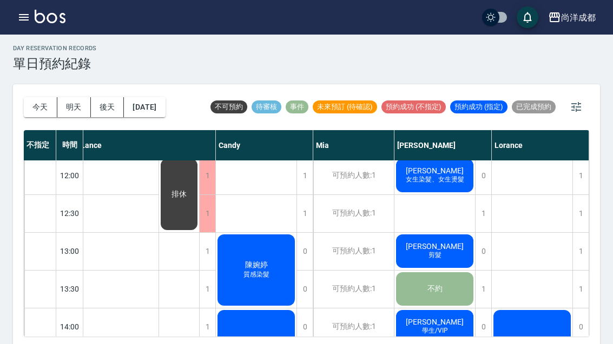
scroll to position [155, 5]
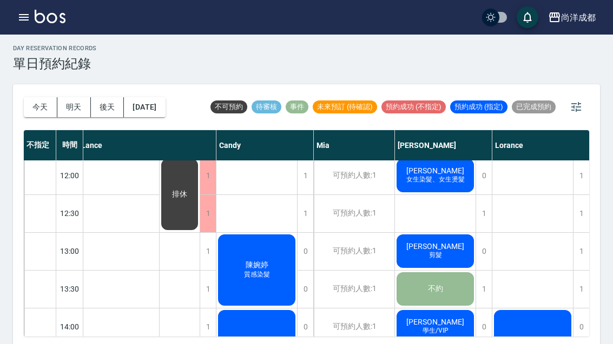
click at [478, 220] on div "1" at bounding box center [483, 213] width 16 height 37
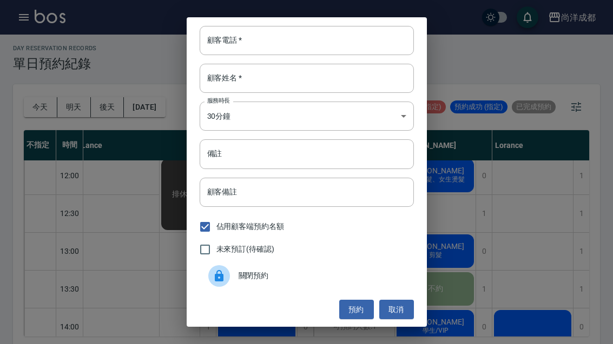
click at [270, 55] on input "顧客電話   *" at bounding box center [307, 40] width 214 height 29
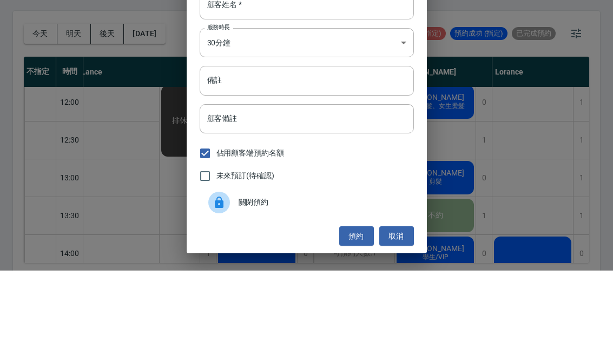
type input "0910818626"
click at [260, 140] on input "備註" at bounding box center [307, 154] width 214 height 29
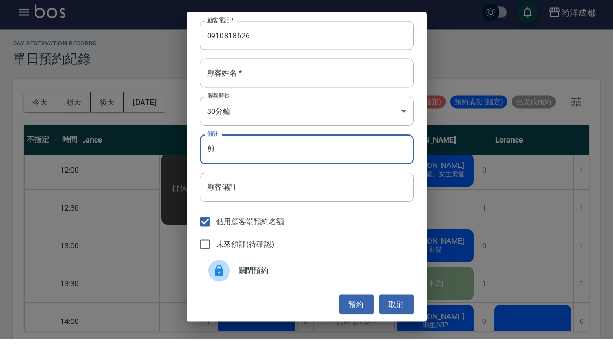
type input "剪"
click at [272, 83] on input "顧客姓名   *" at bounding box center [307, 78] width 214 height 29
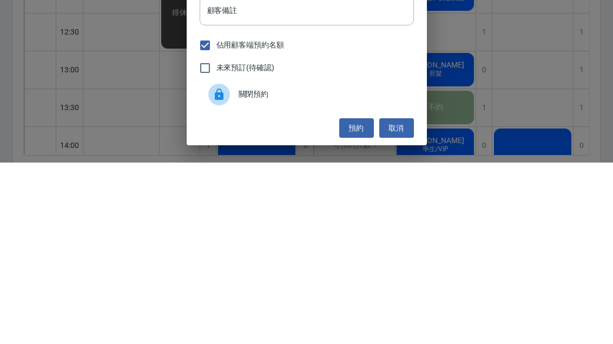
type input "黃"
click at [356, 300] on button "預約" at bounding box center [356, 310] width 35 height 20
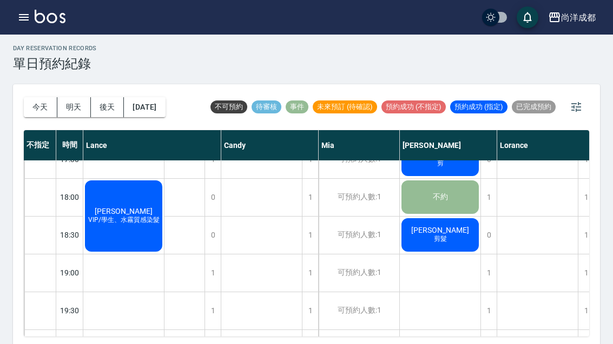
scroll to position [587, 0]
click at [488, 313] on div "1" at bounding box center [488, 311] width 16 height 37
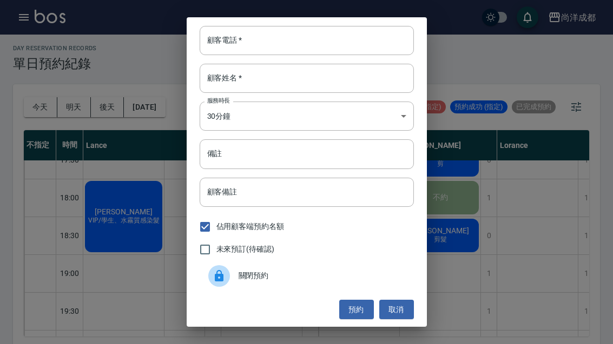
click at [237, 55] on div "顧客電話   * 顧客電話   *" at bounding box center [307, 40] width 214 height 29
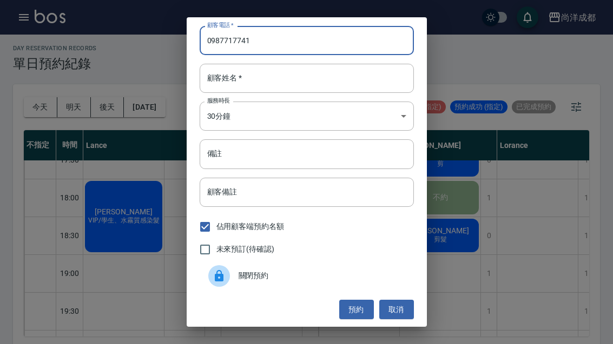
type input "0987717741"
click at [276, 93] on input "顧客姓名   *" at bounding box center [307, 78] width 214 height 29
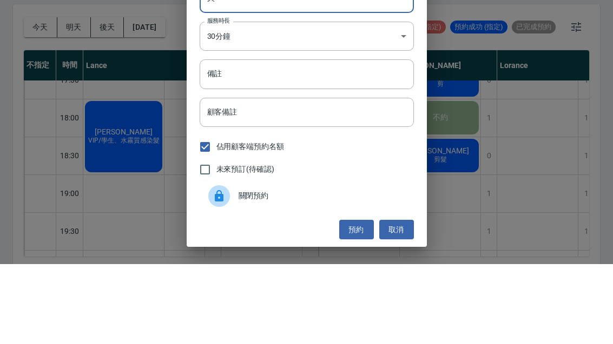
type input "吳"
click at [313, 140] on input "備註" at bounding box center [307, 154] width 214 height 29
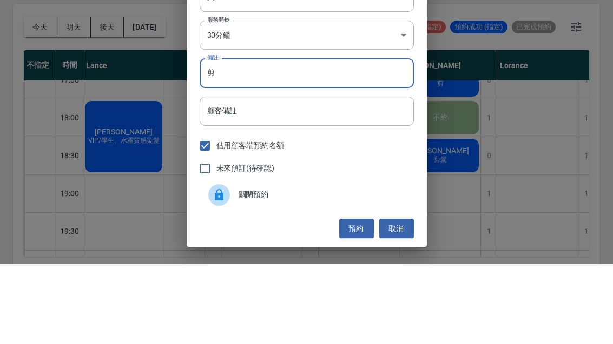
scroll to position [1, 0]
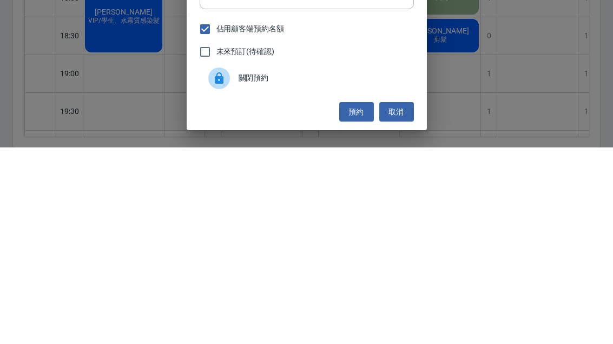
type input "剪"
click at [353, 299] on button "預約" at bounding box center [356, 309] width 35 height 20
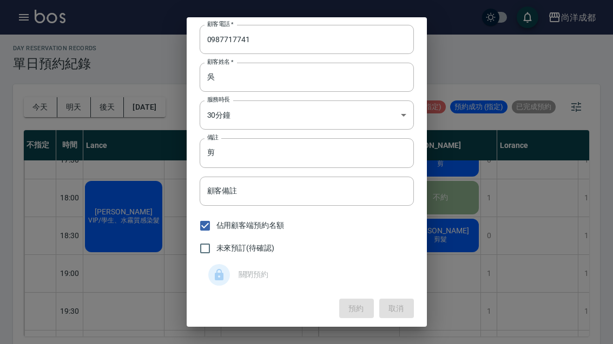
scroll to position [0, 0]
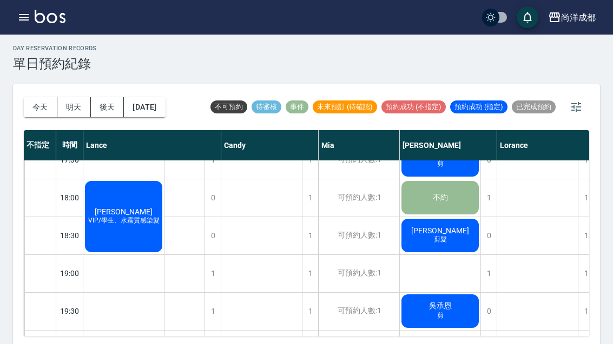
click at [165, 107] on button "2025/09/20" at bounding box center [144, 107] width 41 height 20
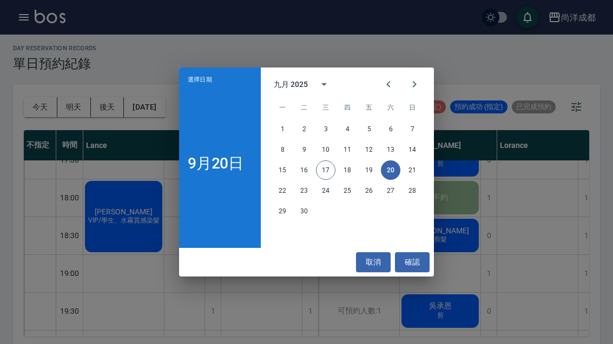
click at [416, 180] on button "21" at bounding box center [411, 170] width 19 height 19
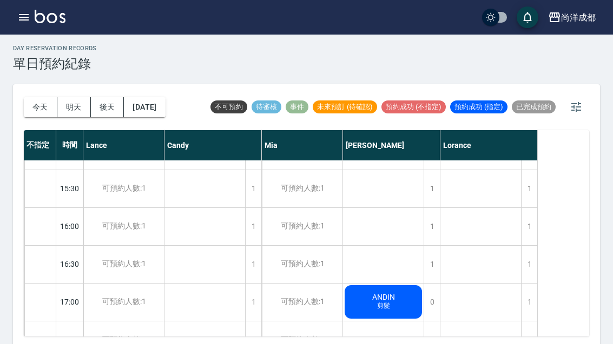
scroll to position [430, 0]
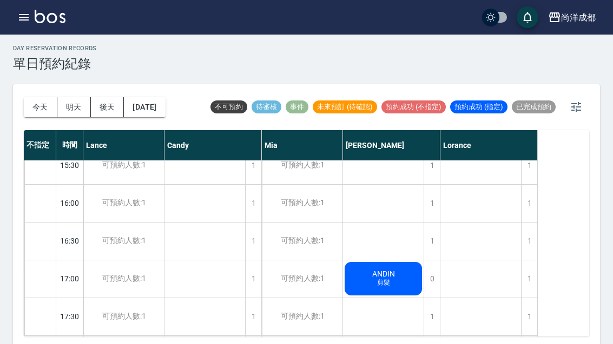
click at [165, 108] on button "2025/09/21" at bounding box center [144, 107] width 41 height 20
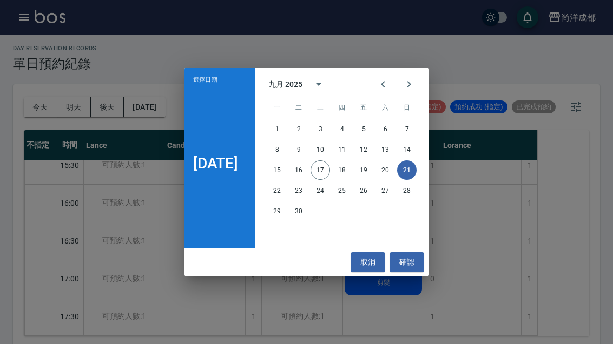
click at [306, 201] on button "23" at bounding box center [298, 190] width 19 height 19
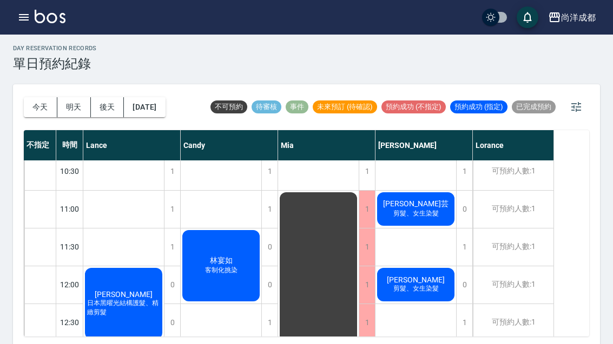
scroll to position [49, 0]
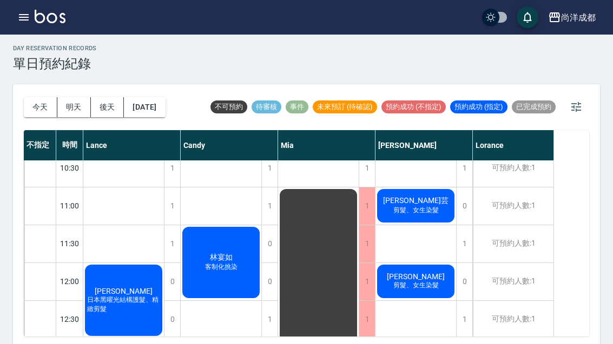
click at [153, 106] on button "2025/09/23" at bounding box center [144, 107] width 41 height 20
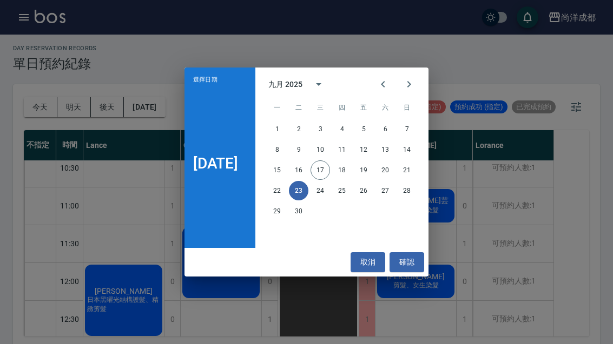
click at [391, 180] on button "20" at bounding box center [384, 170] width 19 height 19
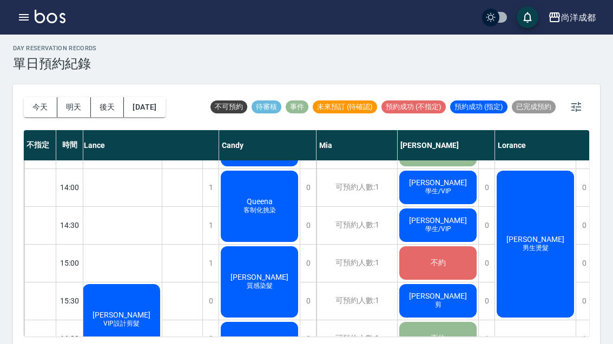
scroll to position [295, 4]
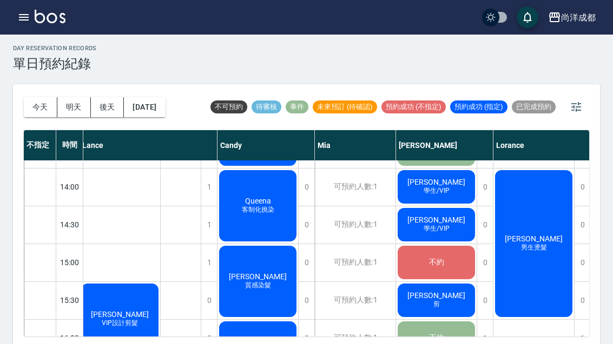
click at [114, 328] on span "VIP設計剪髮" at bounding box center [120, 323] width 41 height 9
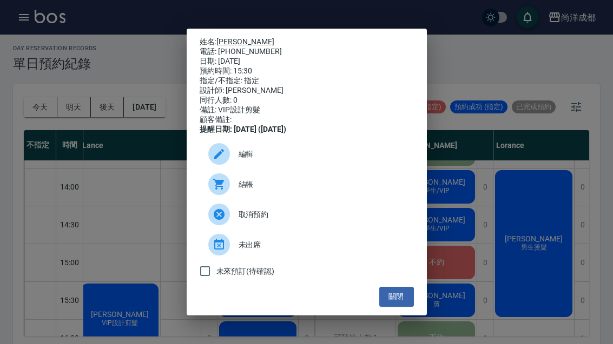
click at [395, 307] on button "關閉" at bounding box center [396, 297] width 35 height 20
